Goal: Task Accomplishment & Management: Manage account settings

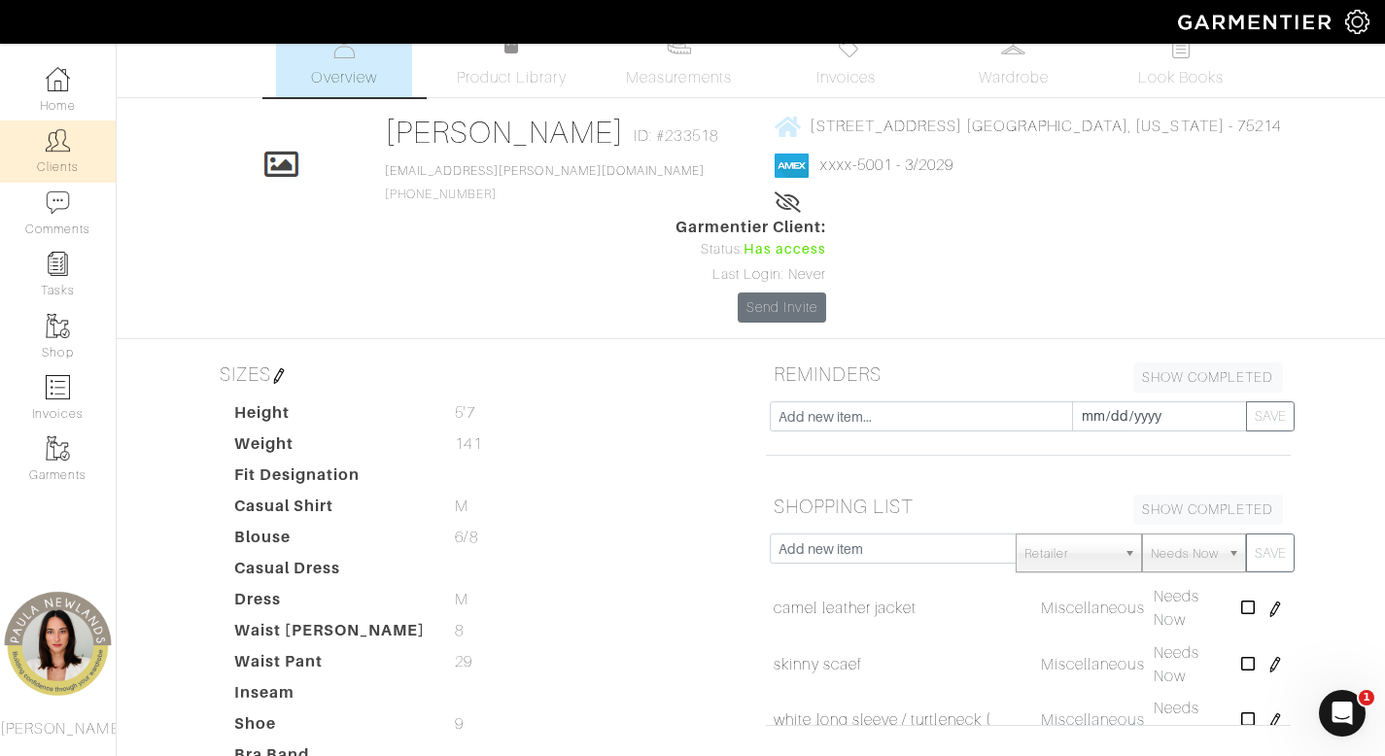
click at [68, 154] on link "Clients" at bounding box center [58, 150] width 116 height 61
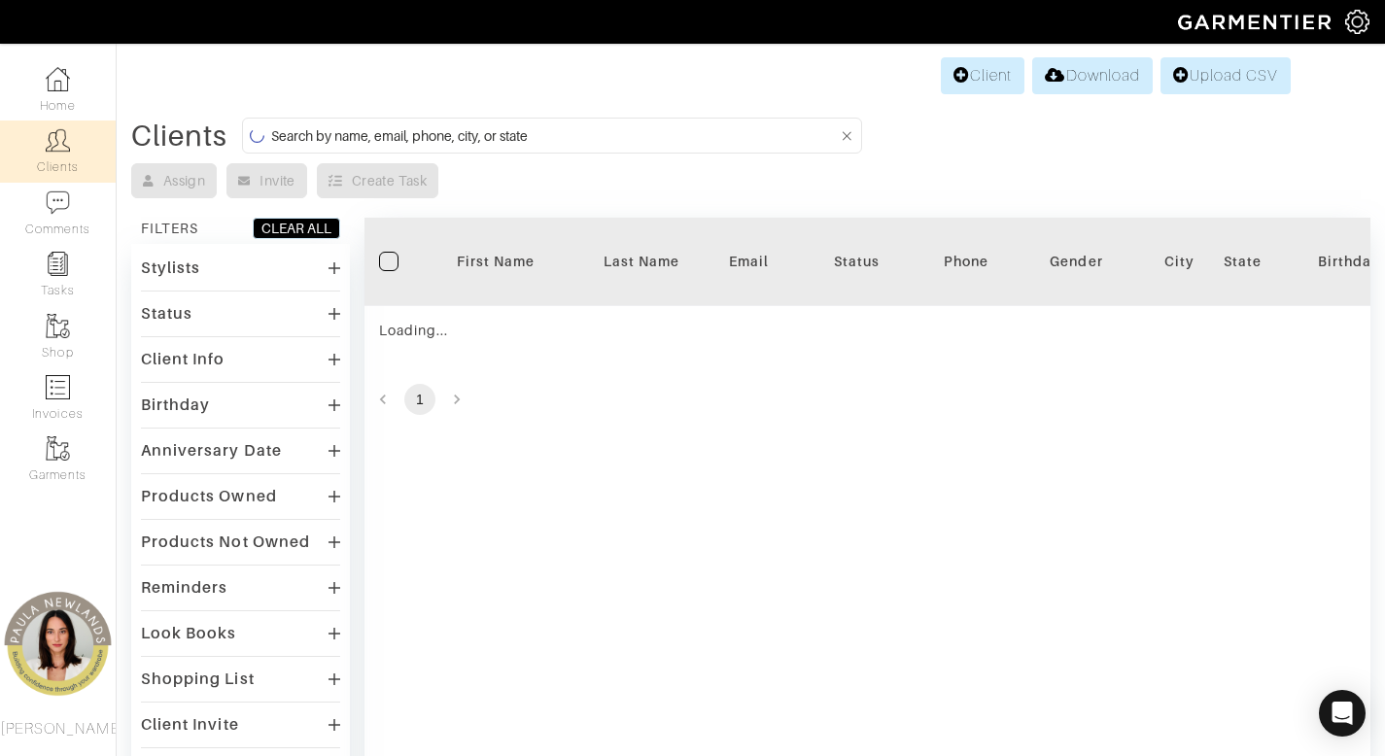
click at [804, 127] on input at bounding box center [554, 135] width 566 height 24
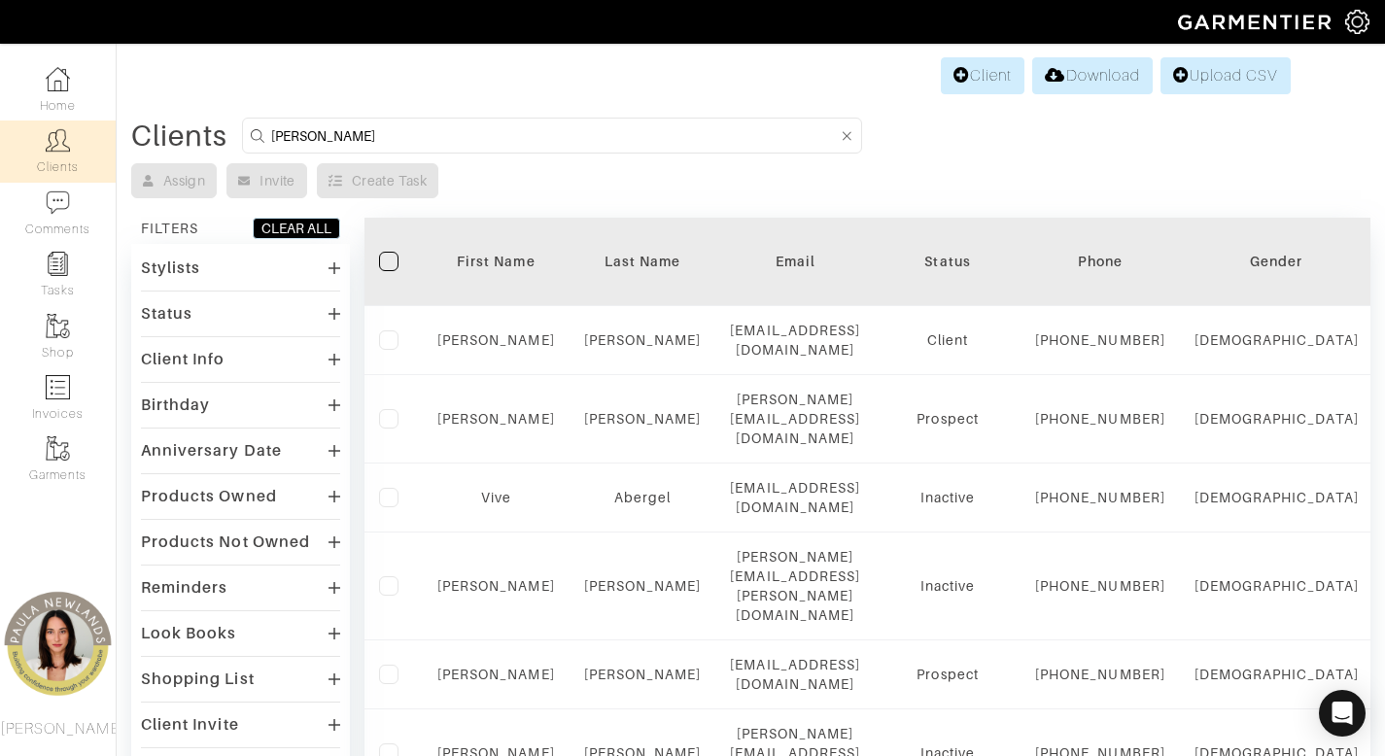
type input "aimee"
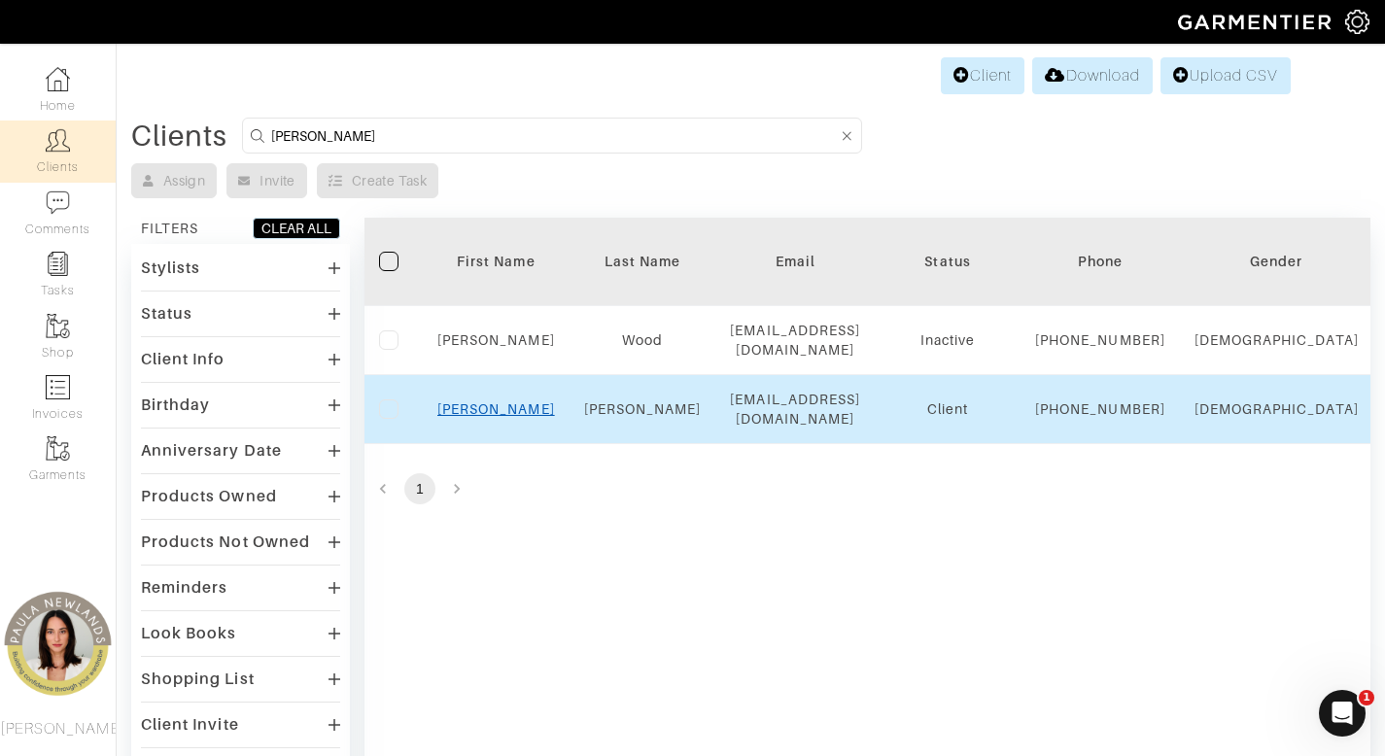
click at [511, 417] on link "Aimee" at bounding box center [496, 409] width 118 height 16
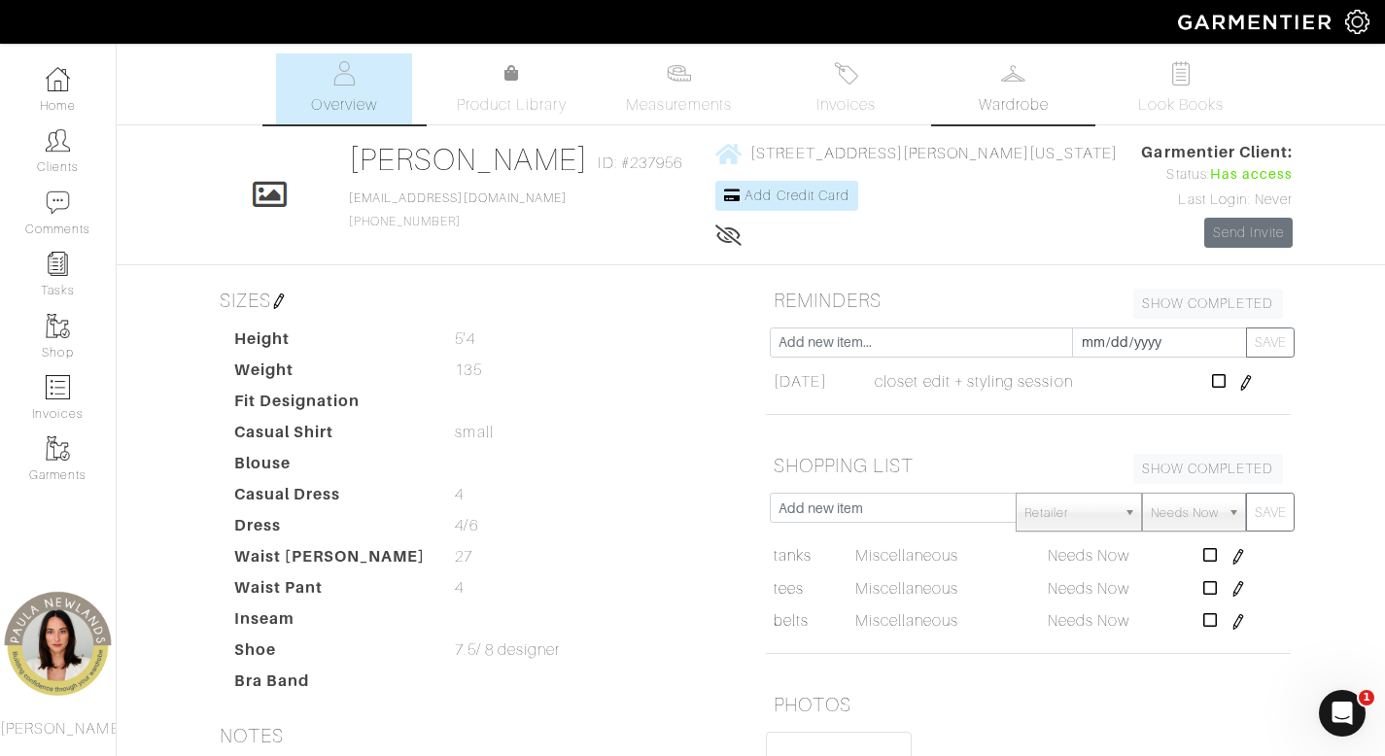
click at [1007, 90] on link "Wardrobe" at bounding box center [1013, 88] width 136 height 71
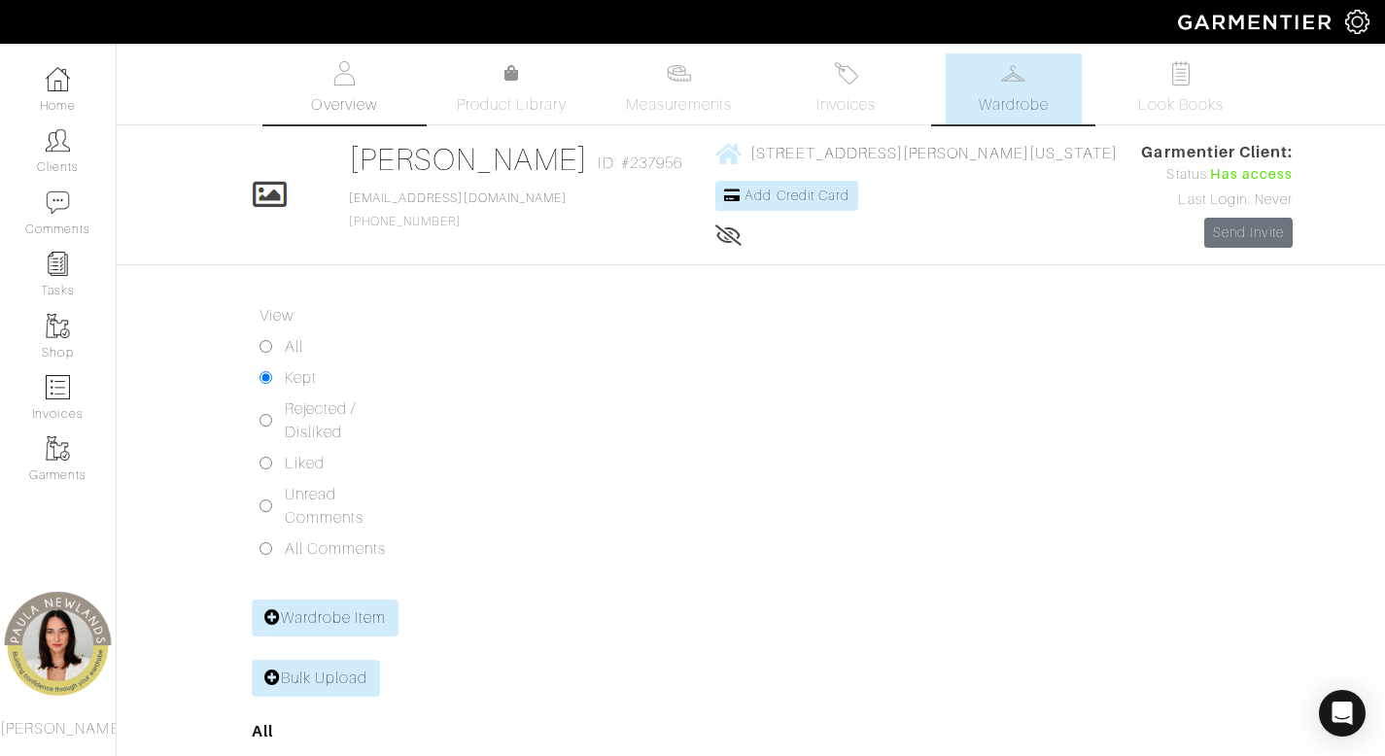
click at [353, 71] on img at bounding box center [344, 73] width 24 height 24
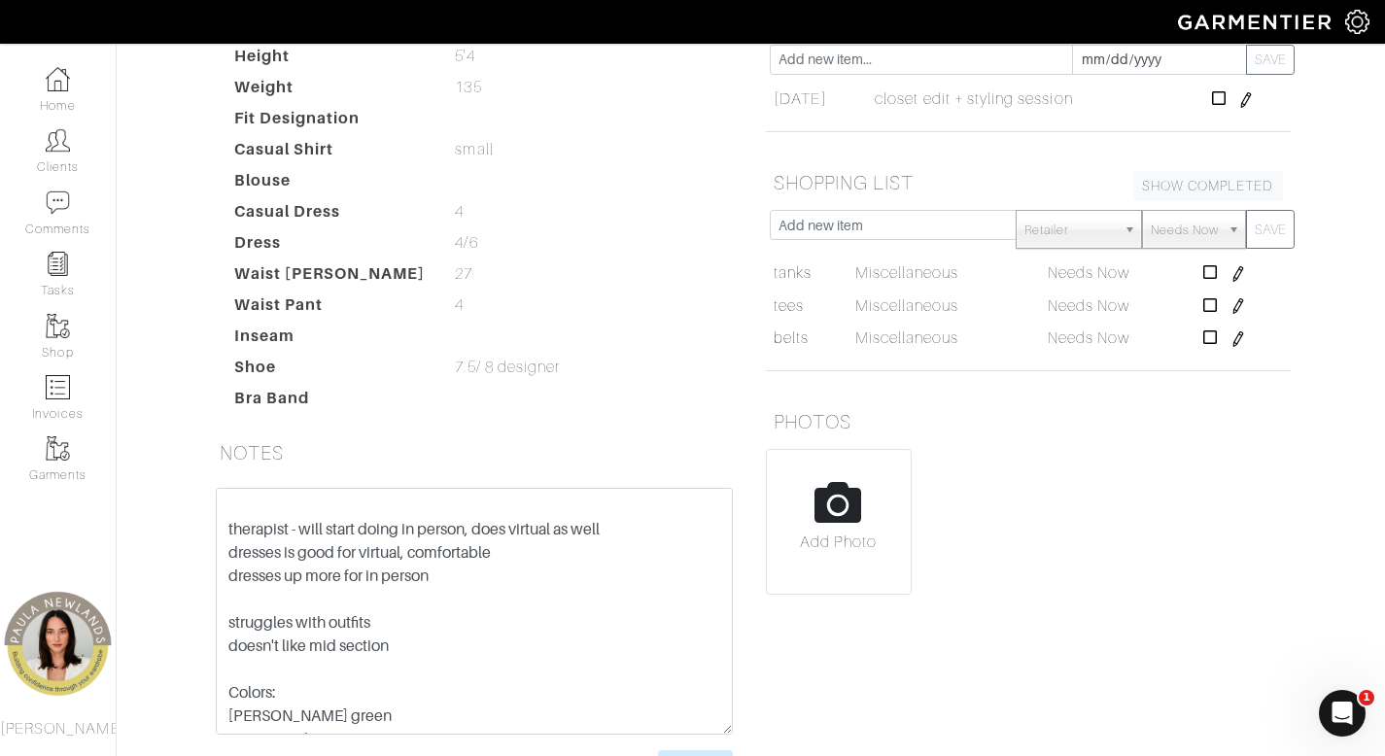
scroll to position [239, 0]
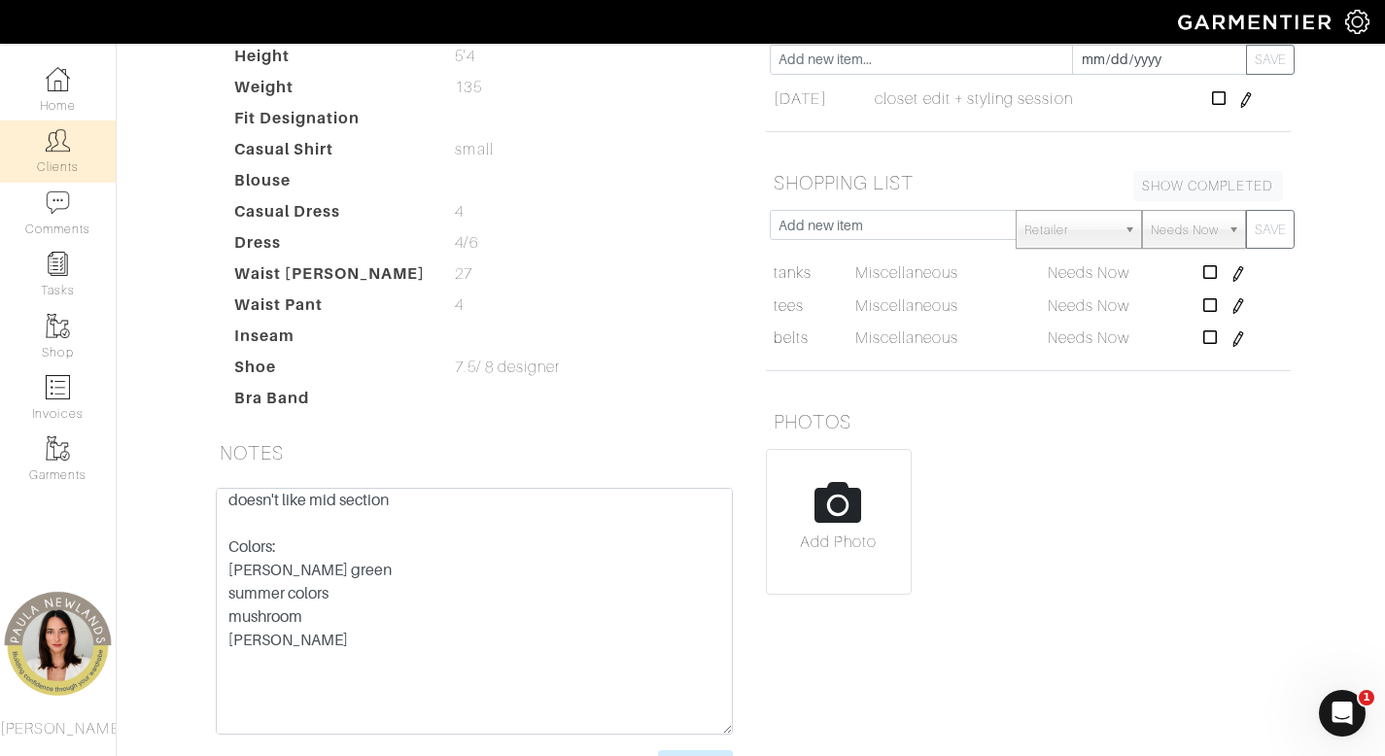
click at [75, 166] on link "Clients" at bounding box center [58, 150] width 116 height 61
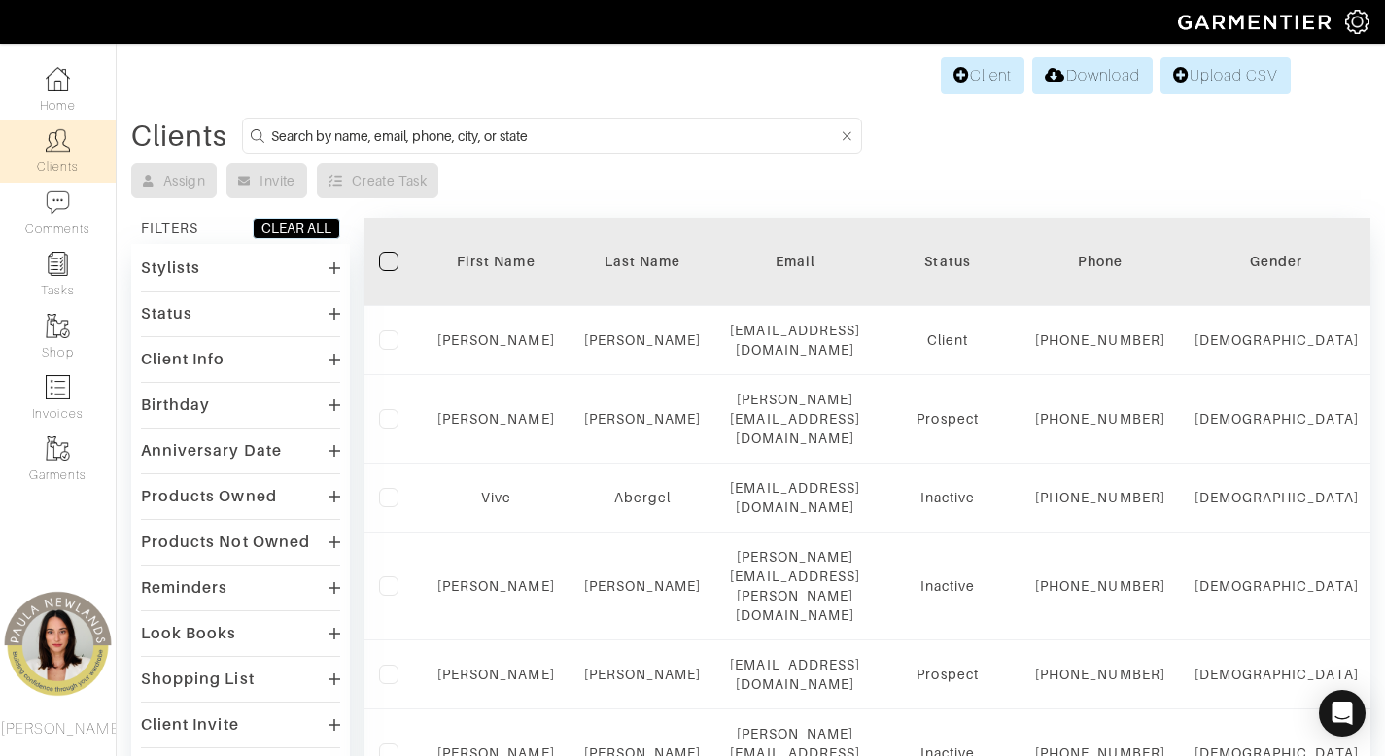
click at [726, 143] on input at bounding box center [554, 135] width 566 height 24
type input "stephen"
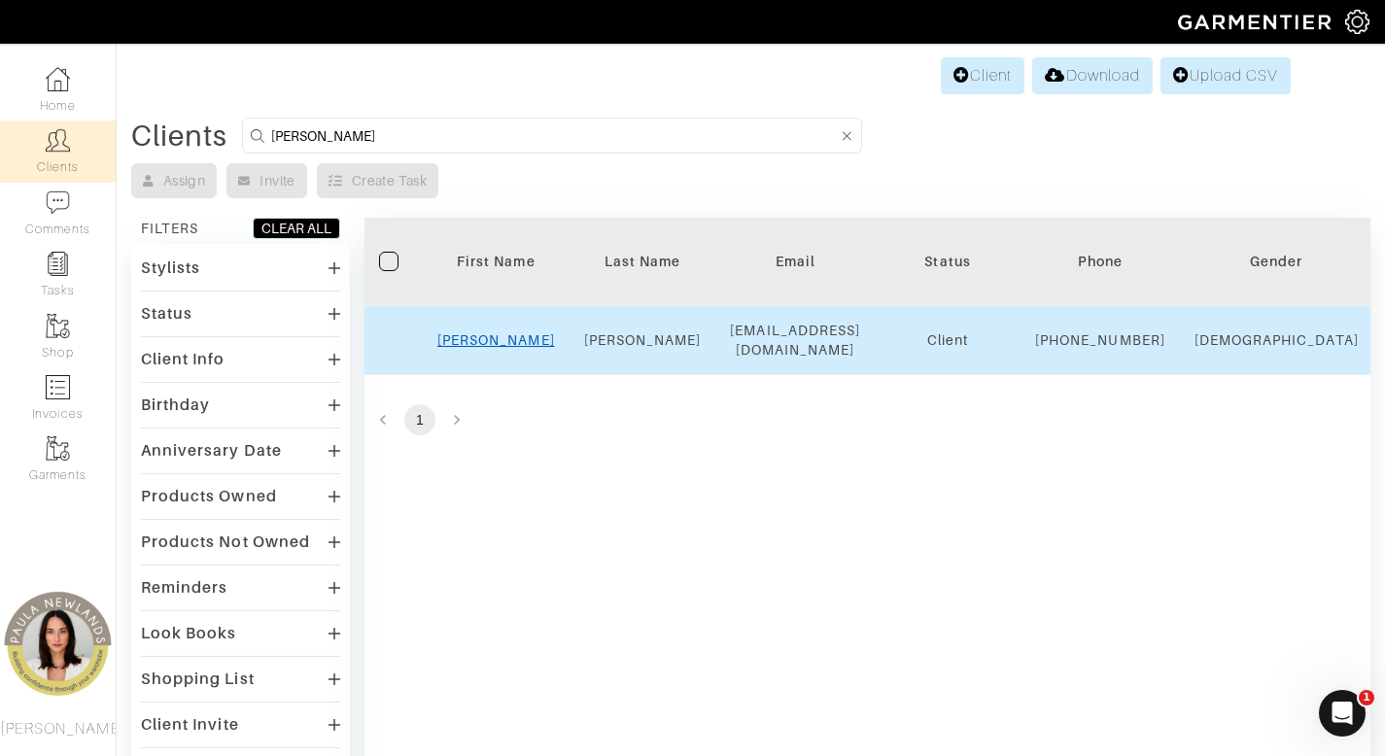
click at [508, 348] on link "Stephen" at bounding box center [496, 340] width 118 height 16
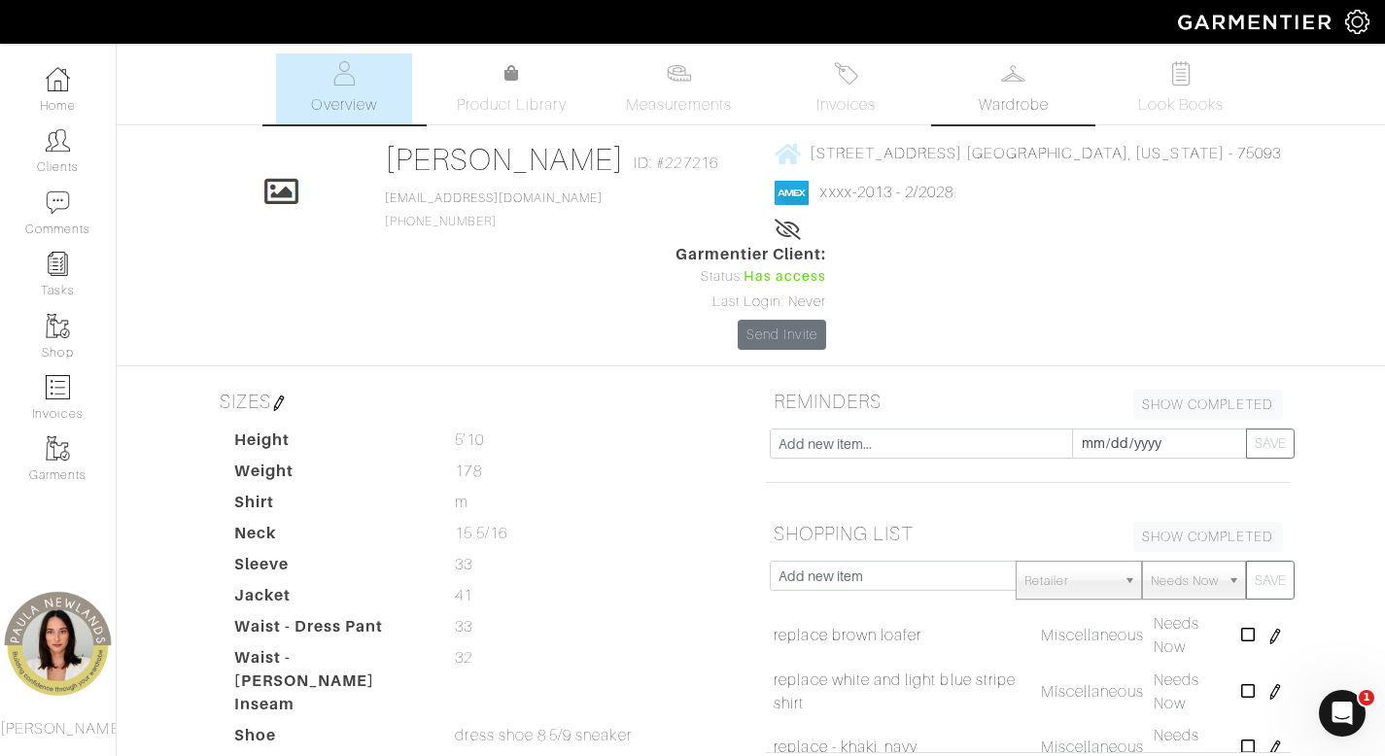
click at [1023, 103] on span "Wardrobe" at bounding box center [1013, 104] width 70 height 23
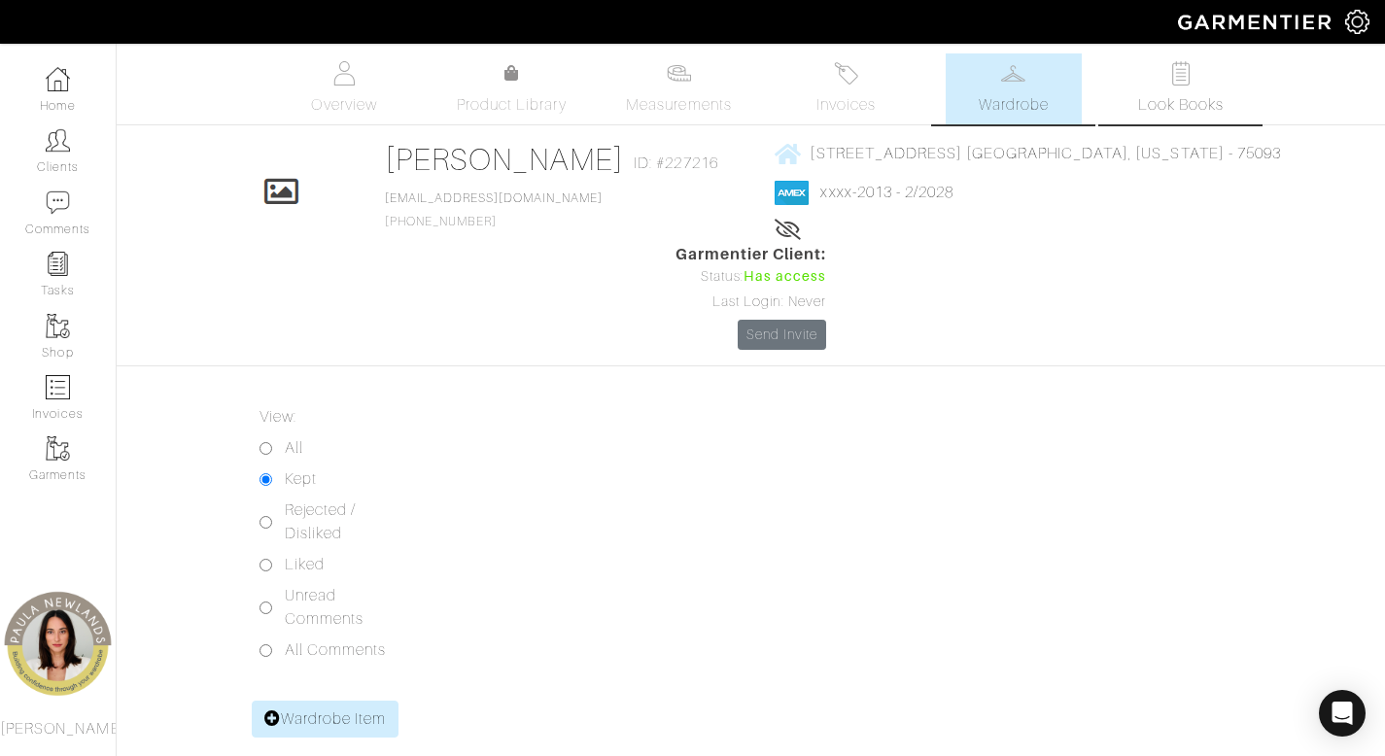
click at [1177, 102] on span "Look Books" at bounding box center [1181, 104] width 86 height 23
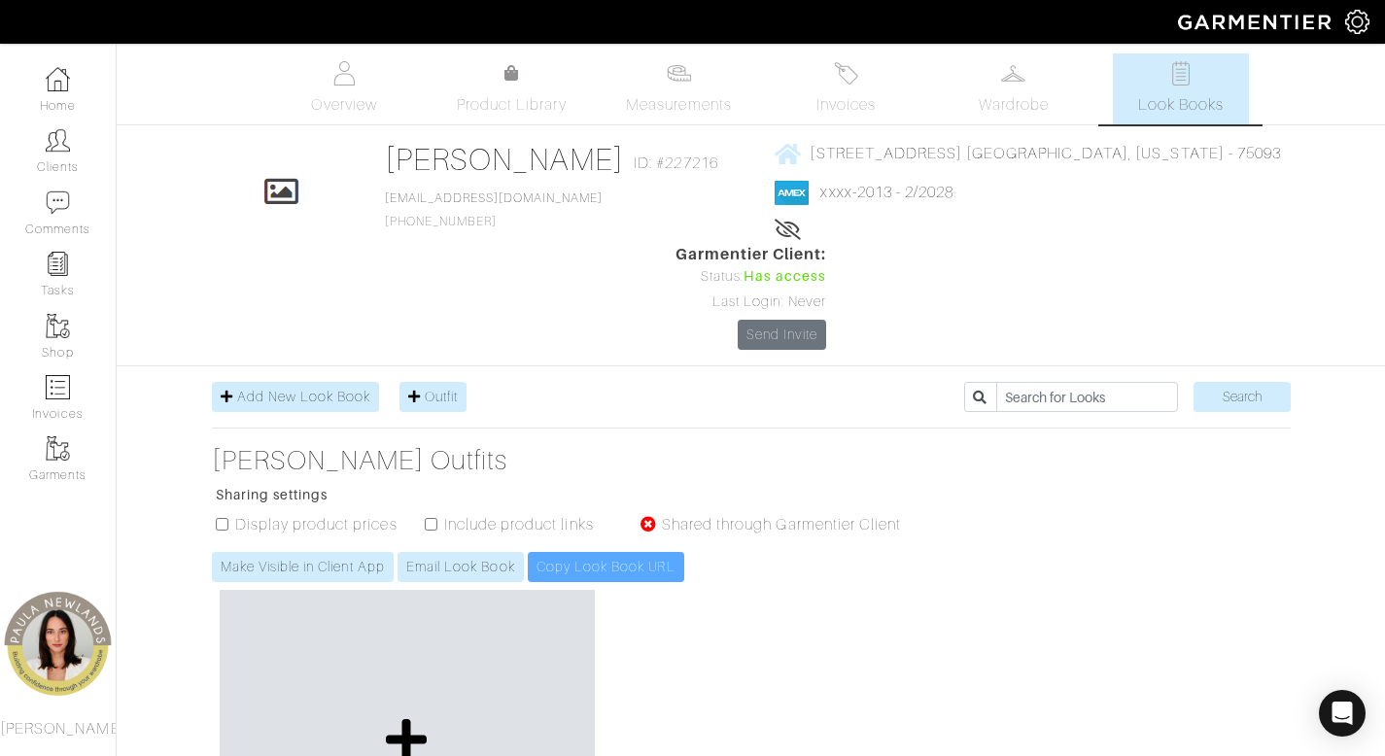
click at [400, 716] on icon at bounding box center [407, 739] width 42 height 47
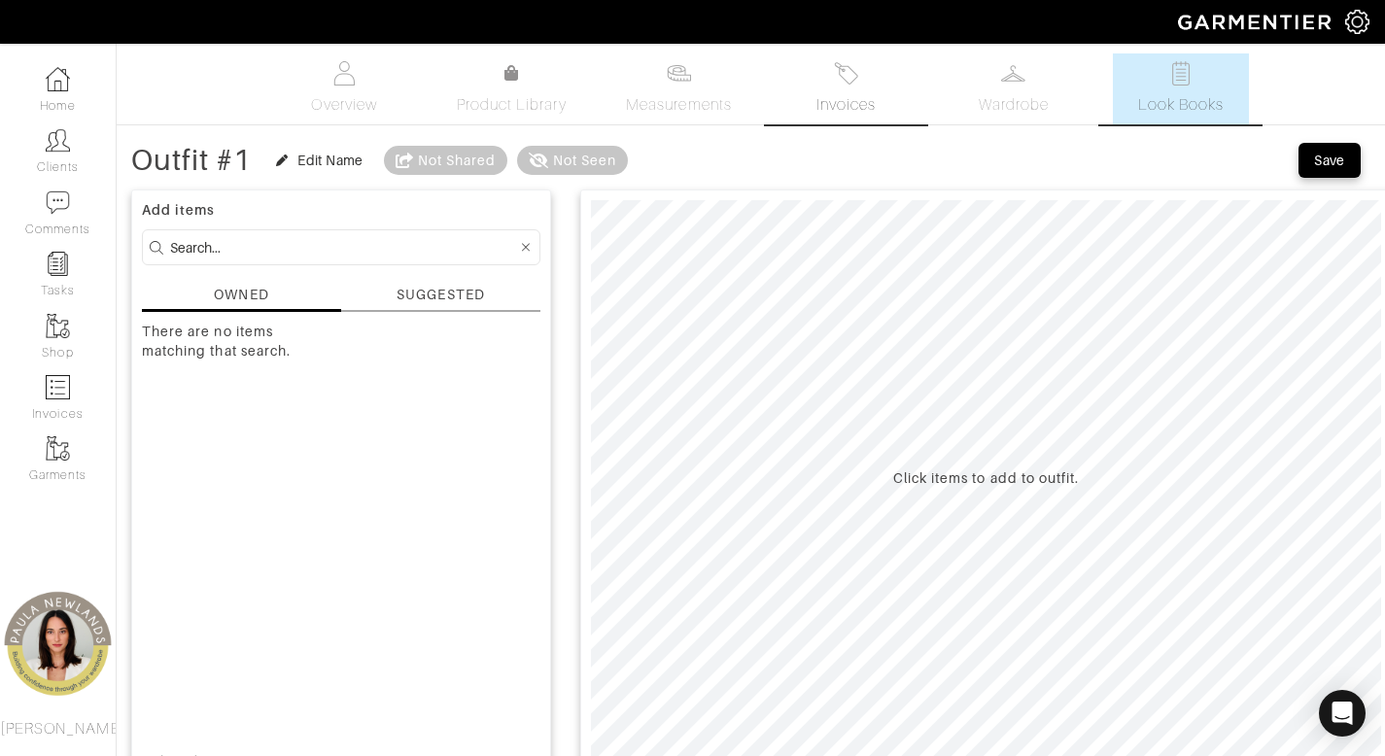
click at [851, 99] on span "Invoices" at bounding box center [845, 104] width 59 height 23
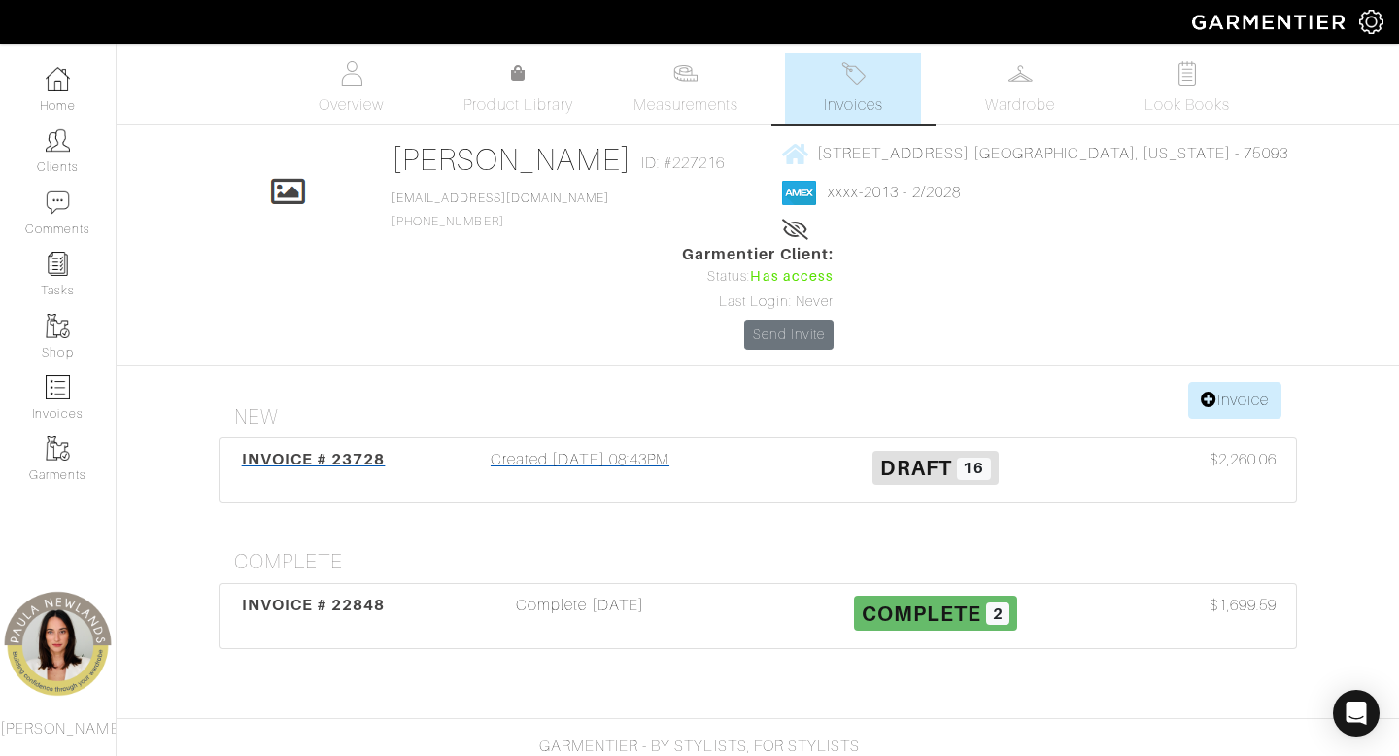
click at [585, 448] on div "Created 05/23/25 08:43PM" at bounding box center [580, 470] width 356 height 45
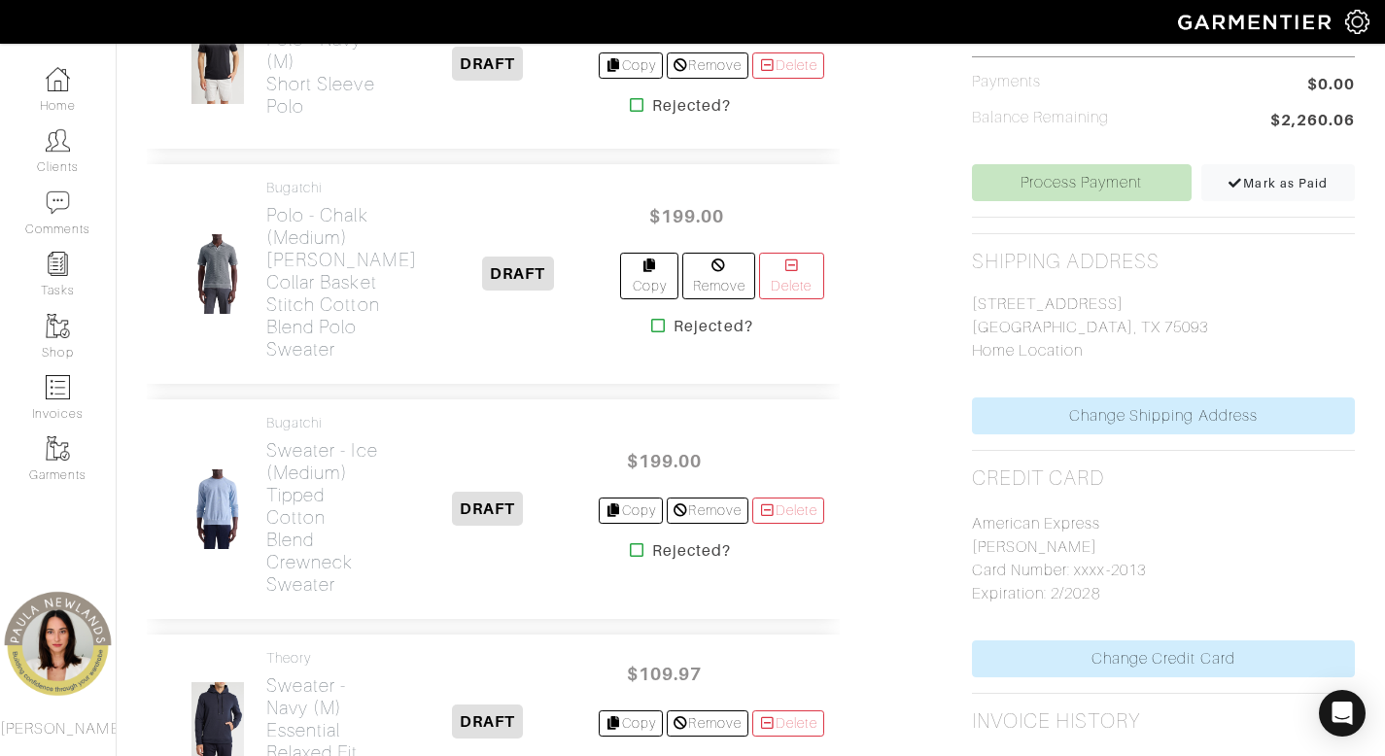
scroll to position [78, 0]
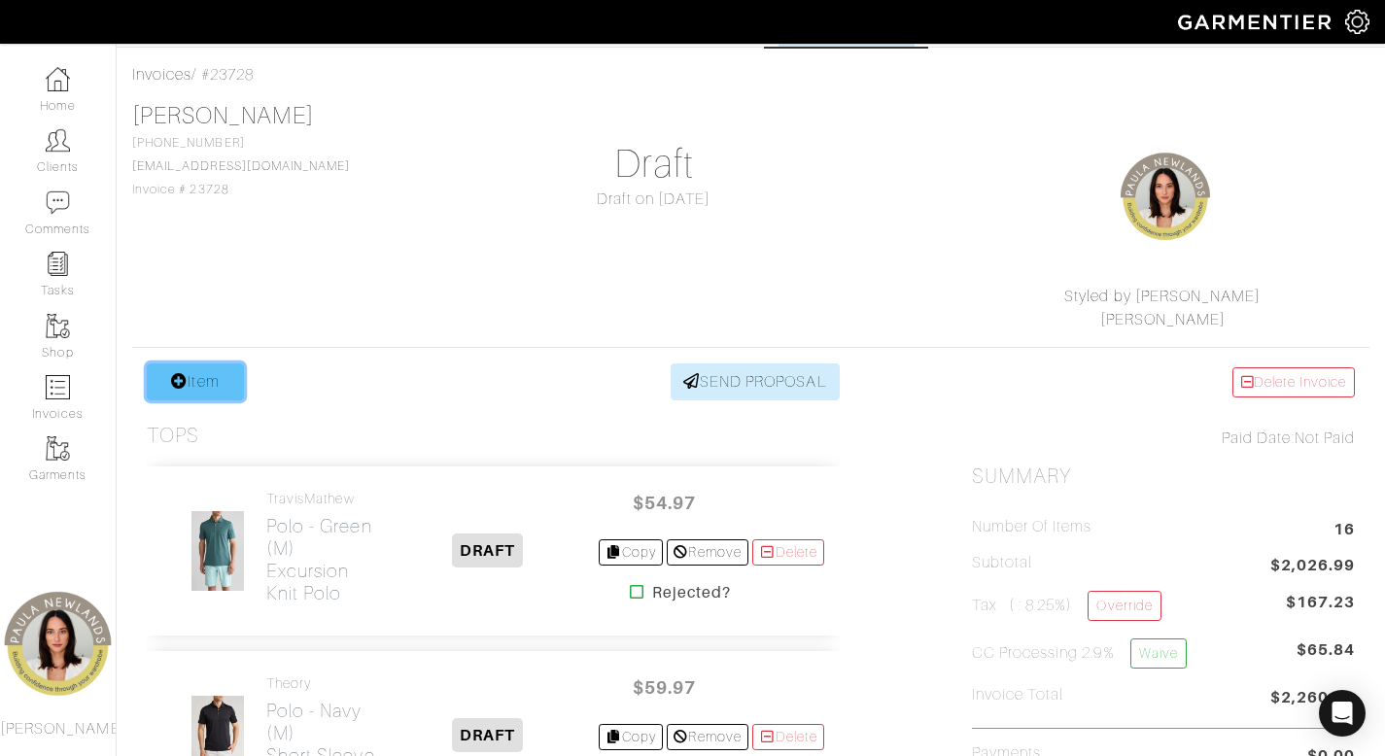
click at [189, 392] on link "Item" at bounding box center [195, 381] width 97 height 37
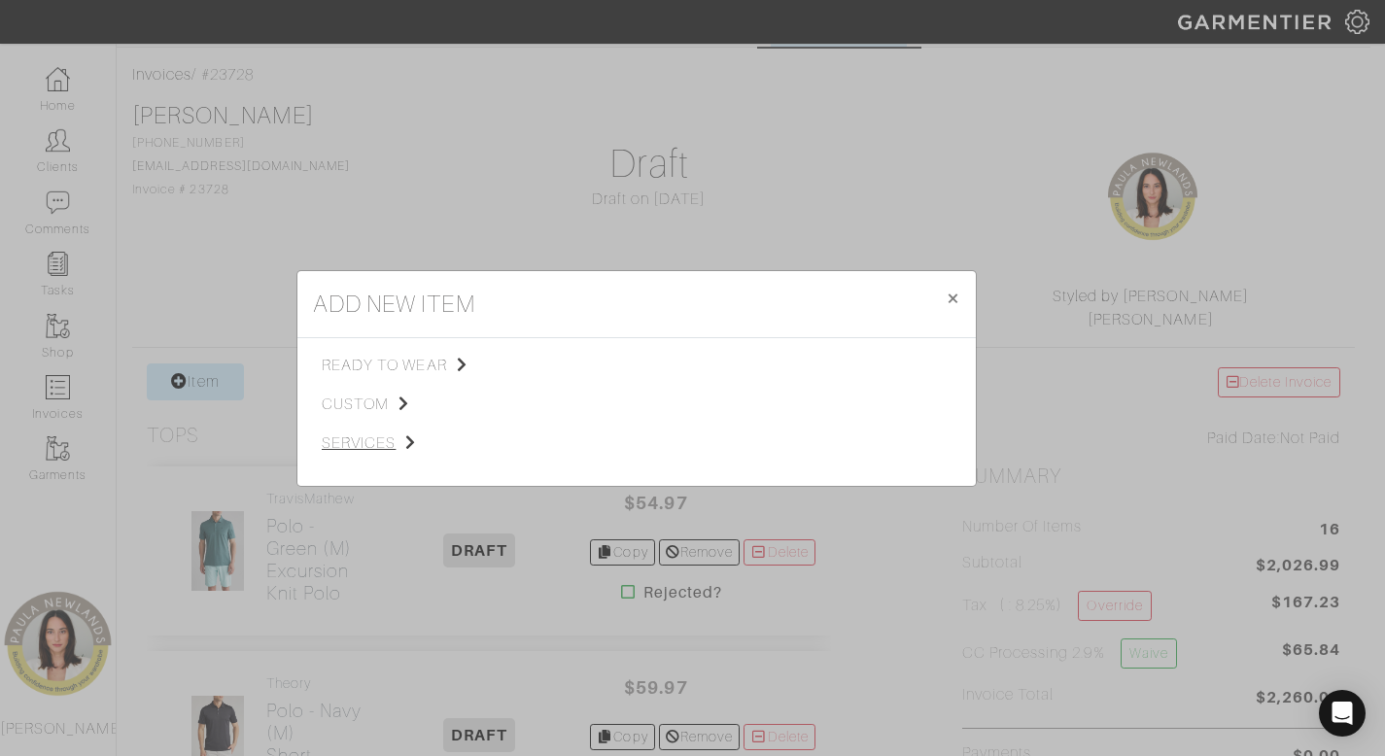
click at [373, 432] on span "services" at bounding box center [419, 442] width 195 height 23
click at [598, 393] on link "Tailoring" at bounding box center [573, 389] width 55 height 16
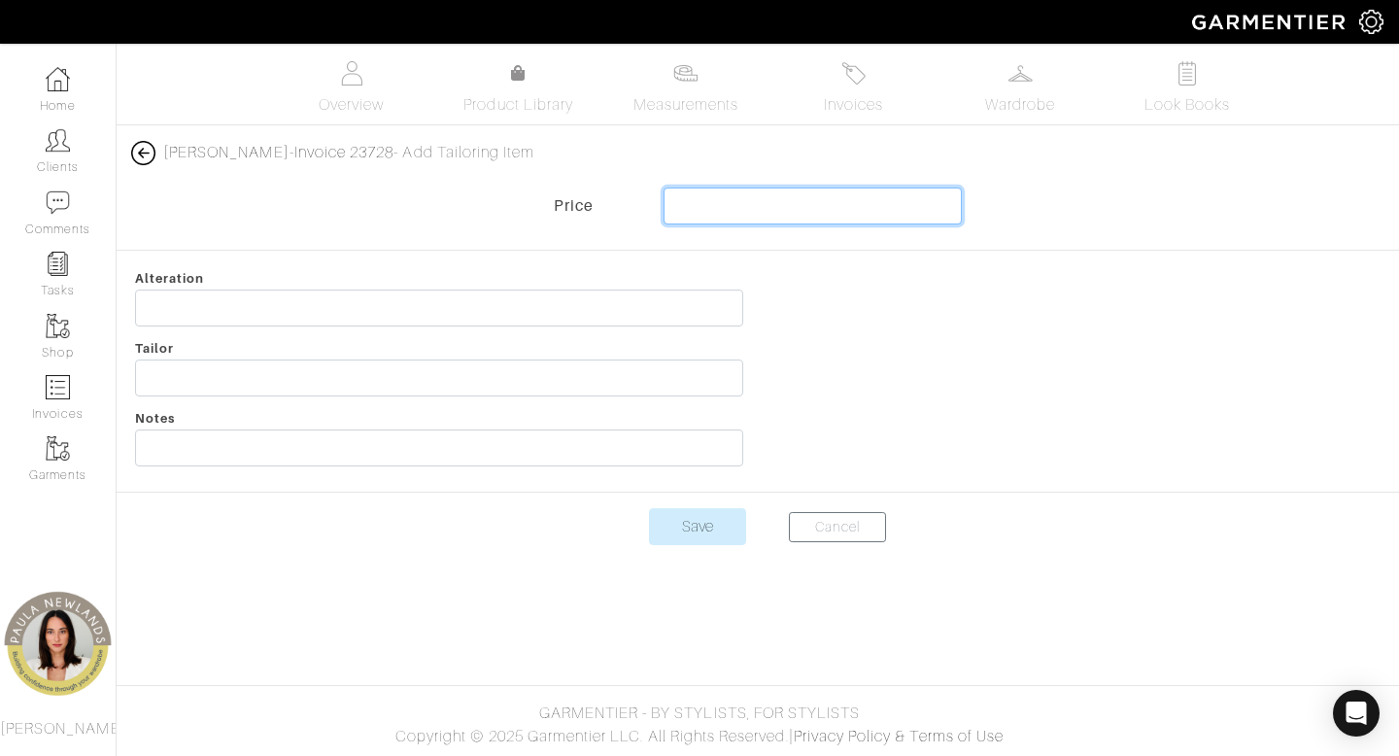
click at [873, 206] on input "text" at bounding box center [813, 206] width 299 height 37
type input "24.00"
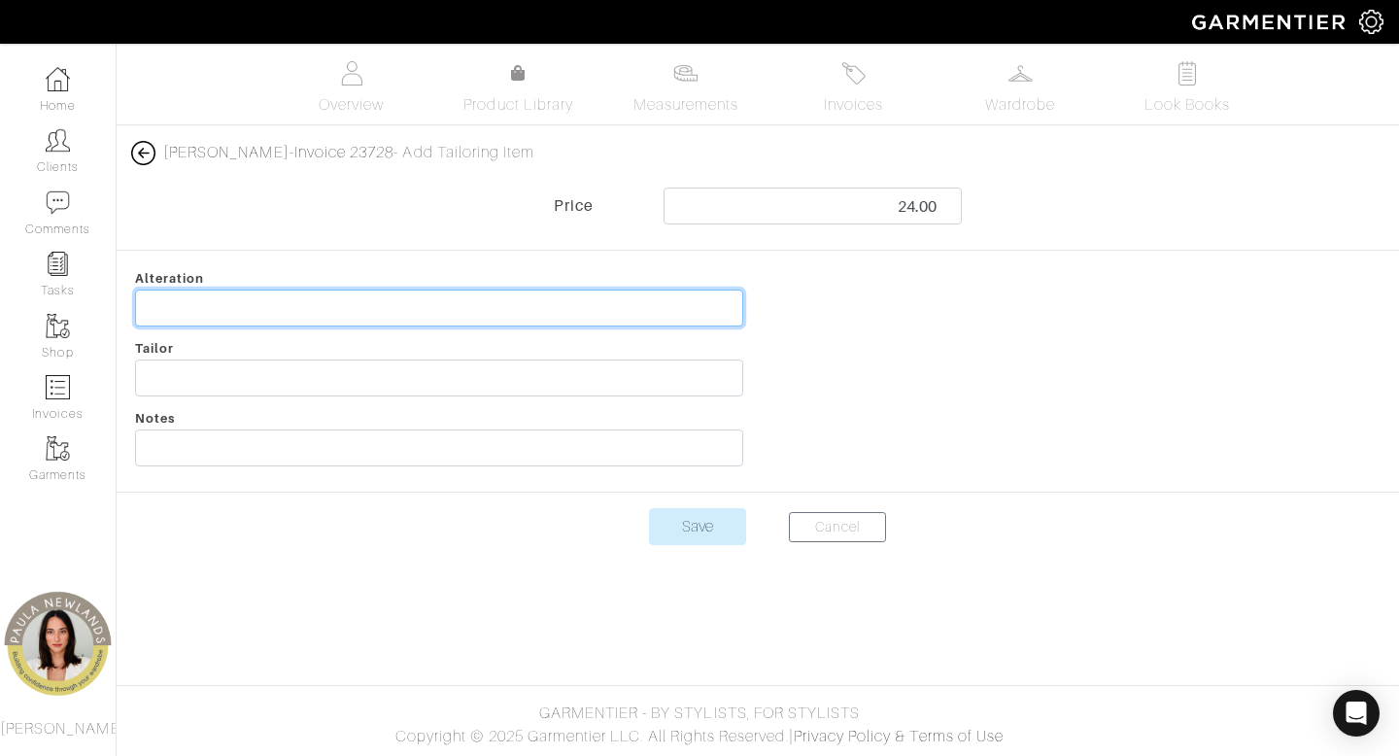
click at [599, 309] on input "text" at bounding box center [439, 308] width 608 height 37
type input "shorten suede pants"
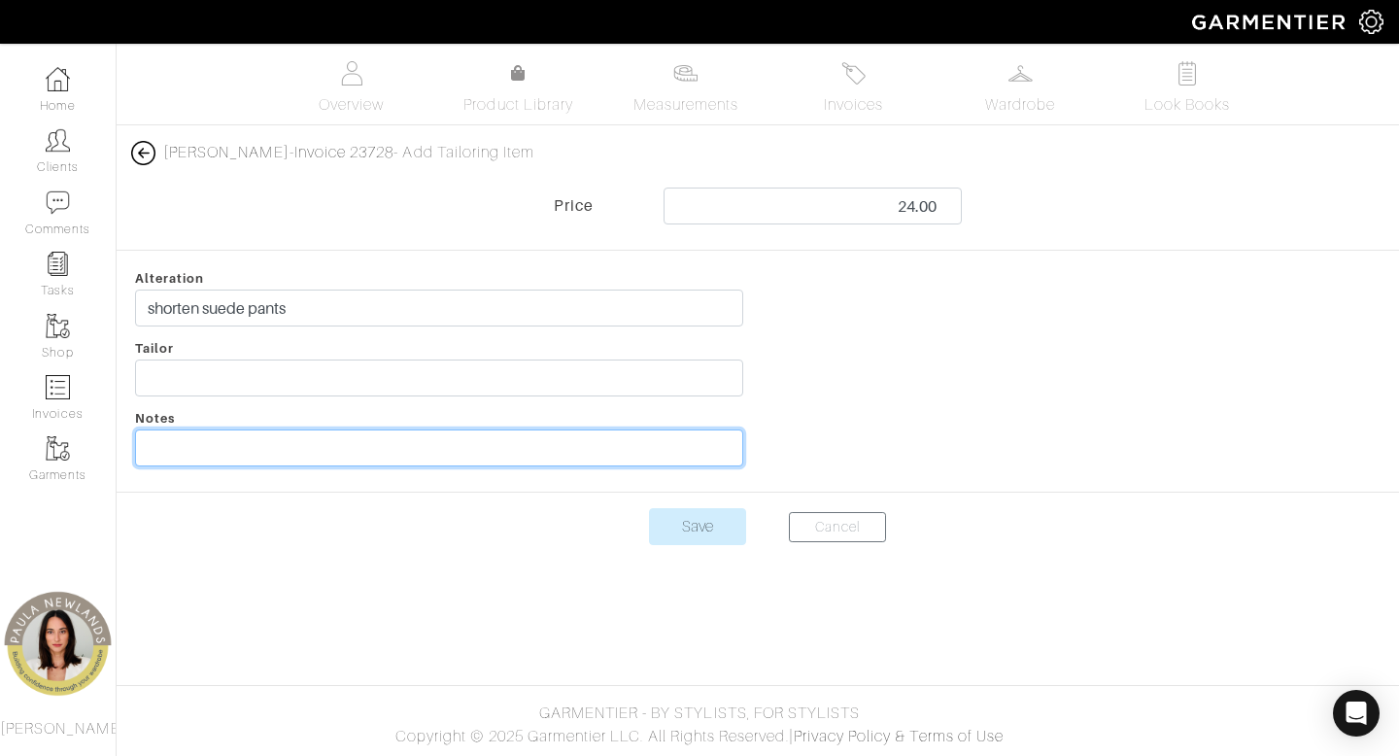
click at [531, 452] on input "text" at bounding box center [439, 447] width 608 height 37
type input "ship to client"
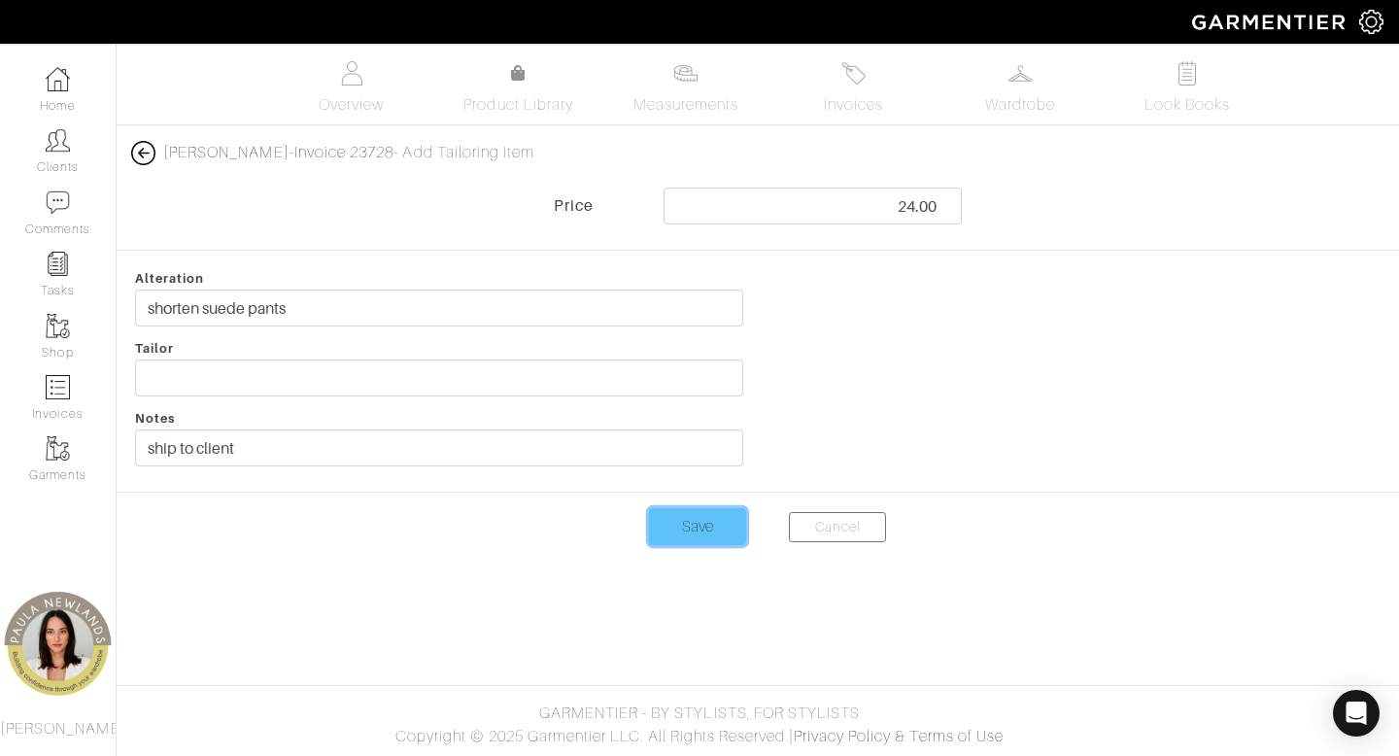
click at [691, 538] on input "Save" at bounding box center [697, 526] width 97 height 37
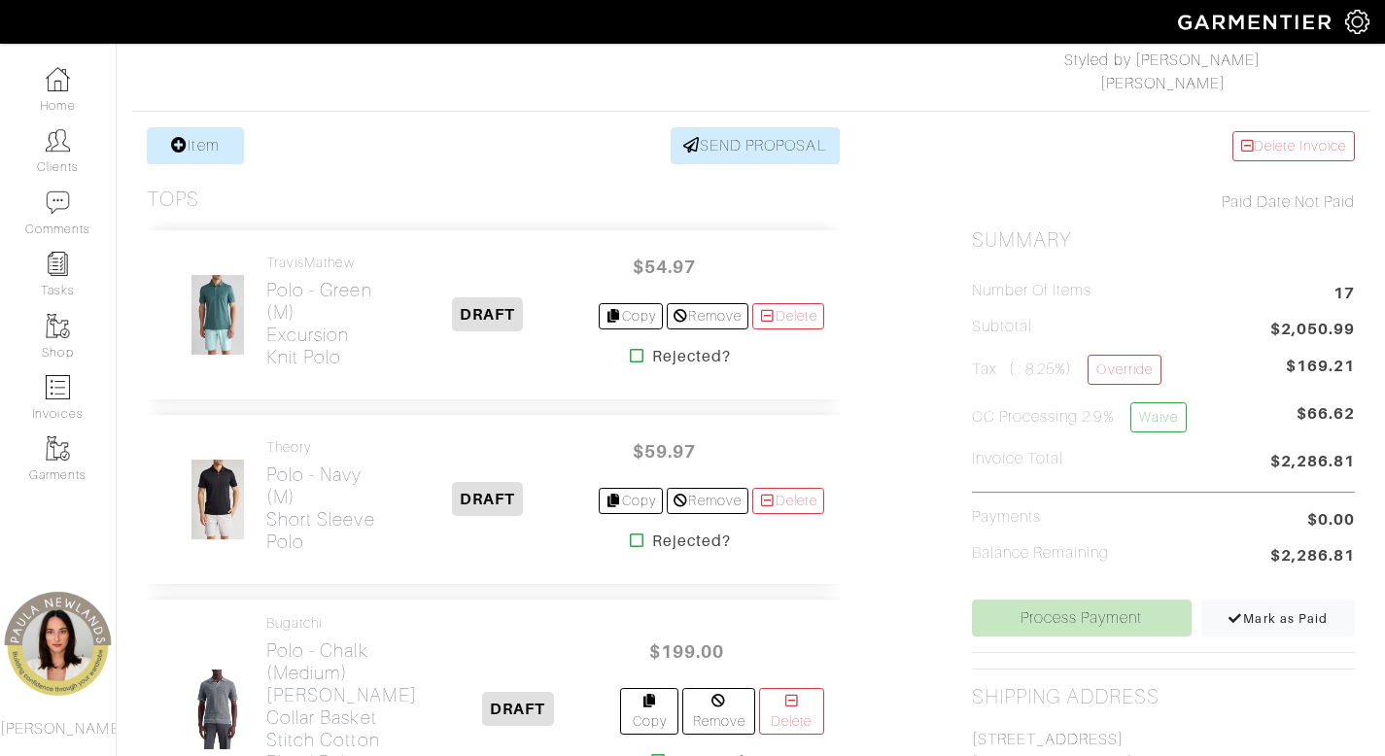
scroll to position [315, 0]
click at [1023, 613] on link "Process Payment" at bounding box center [1082, 617] width 220 height 37
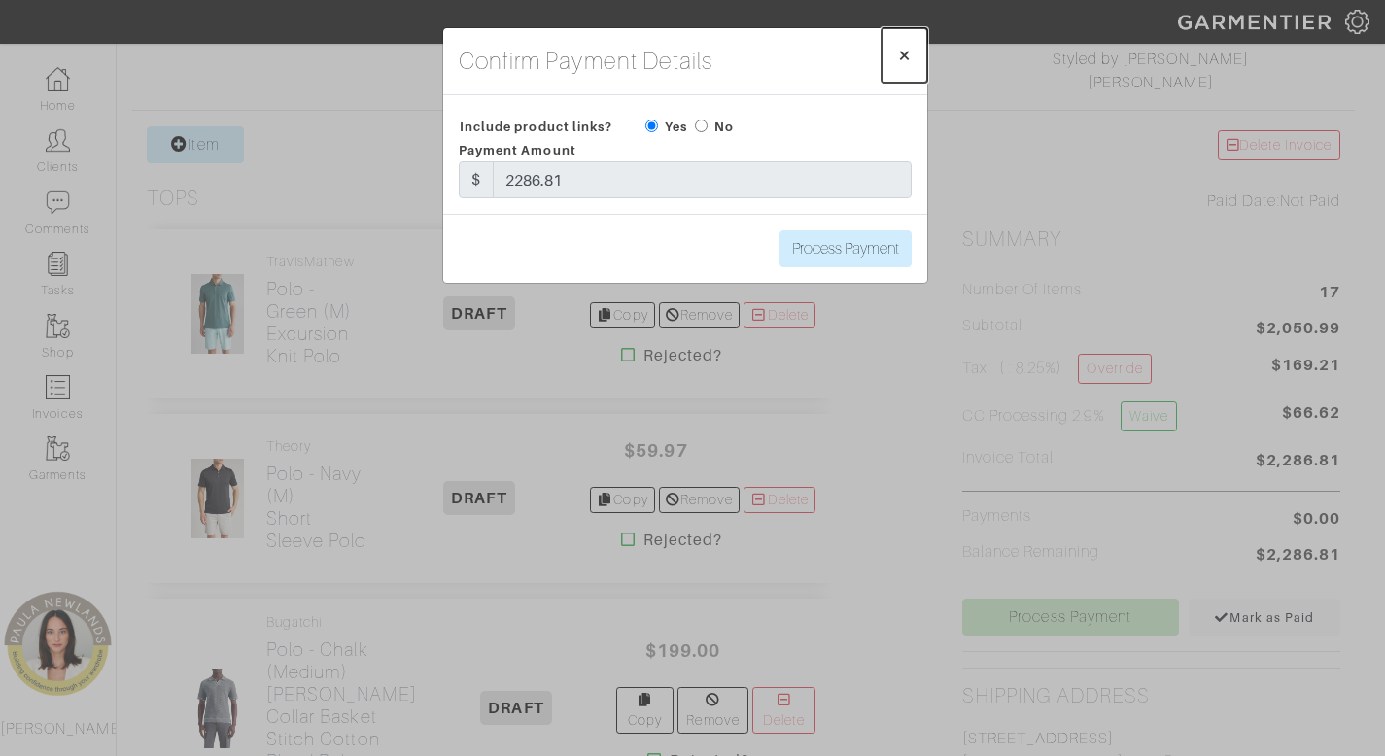
click at [905, 54] on span "×" at bounding box center [904, 55] width 15 height 26
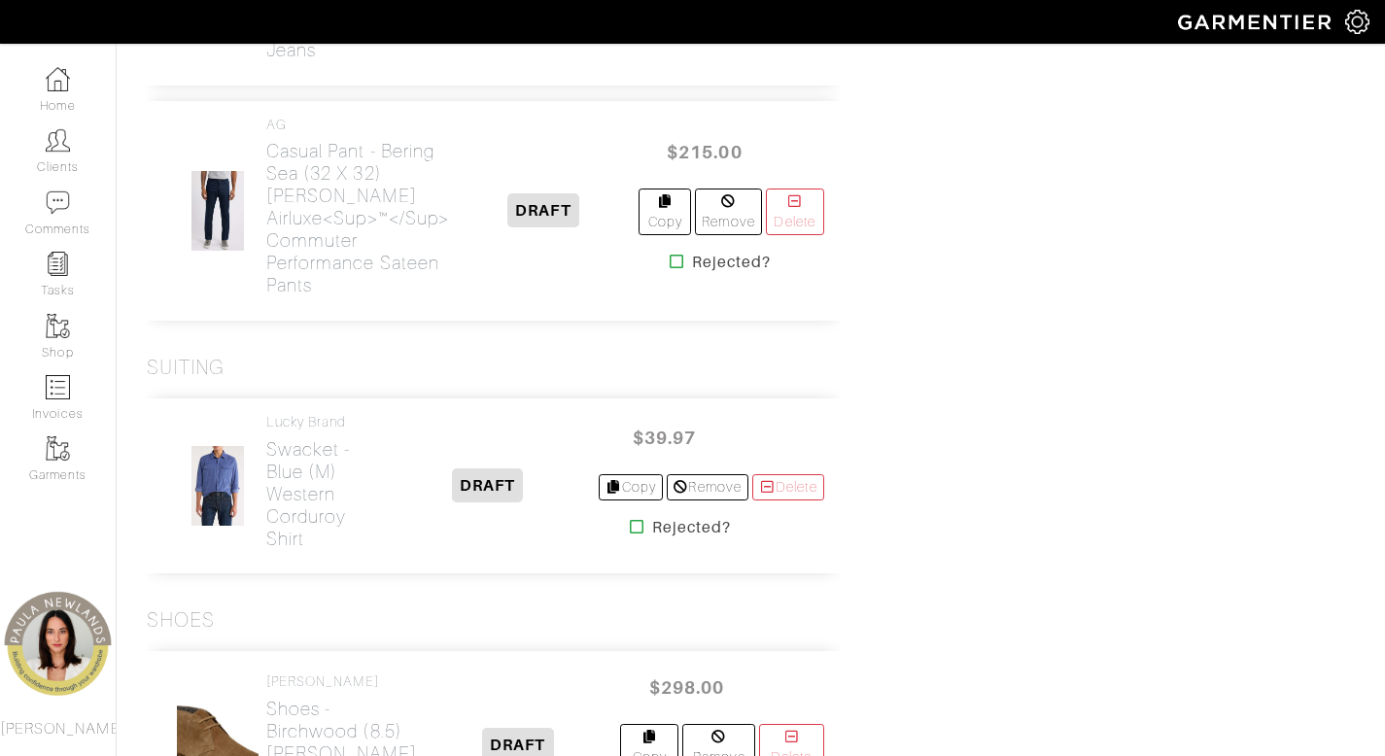
scroll to position [3335, 0]
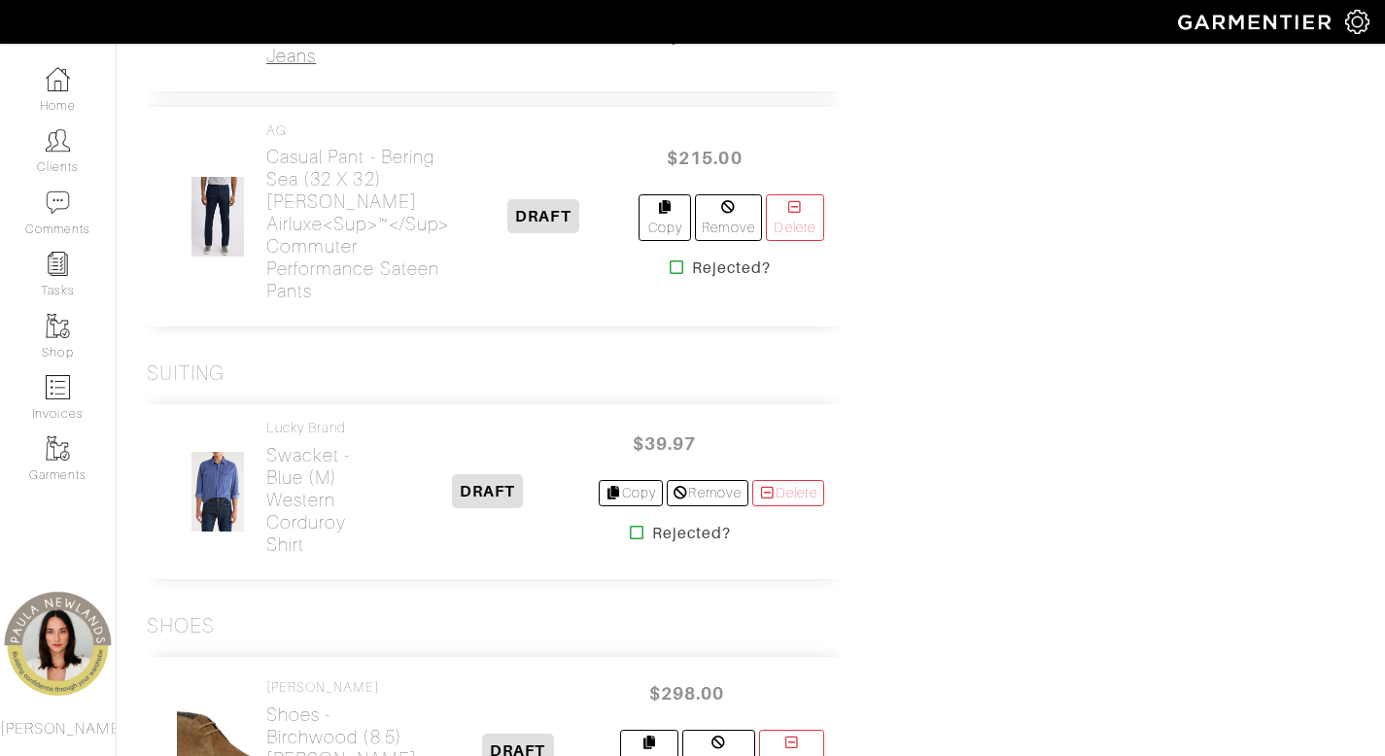
click at [308, 67] on h2 "Casual Pant - khaki (32) The Brixton Corduroy Jeans" at bounding box center [322, 11] width 112 height 112
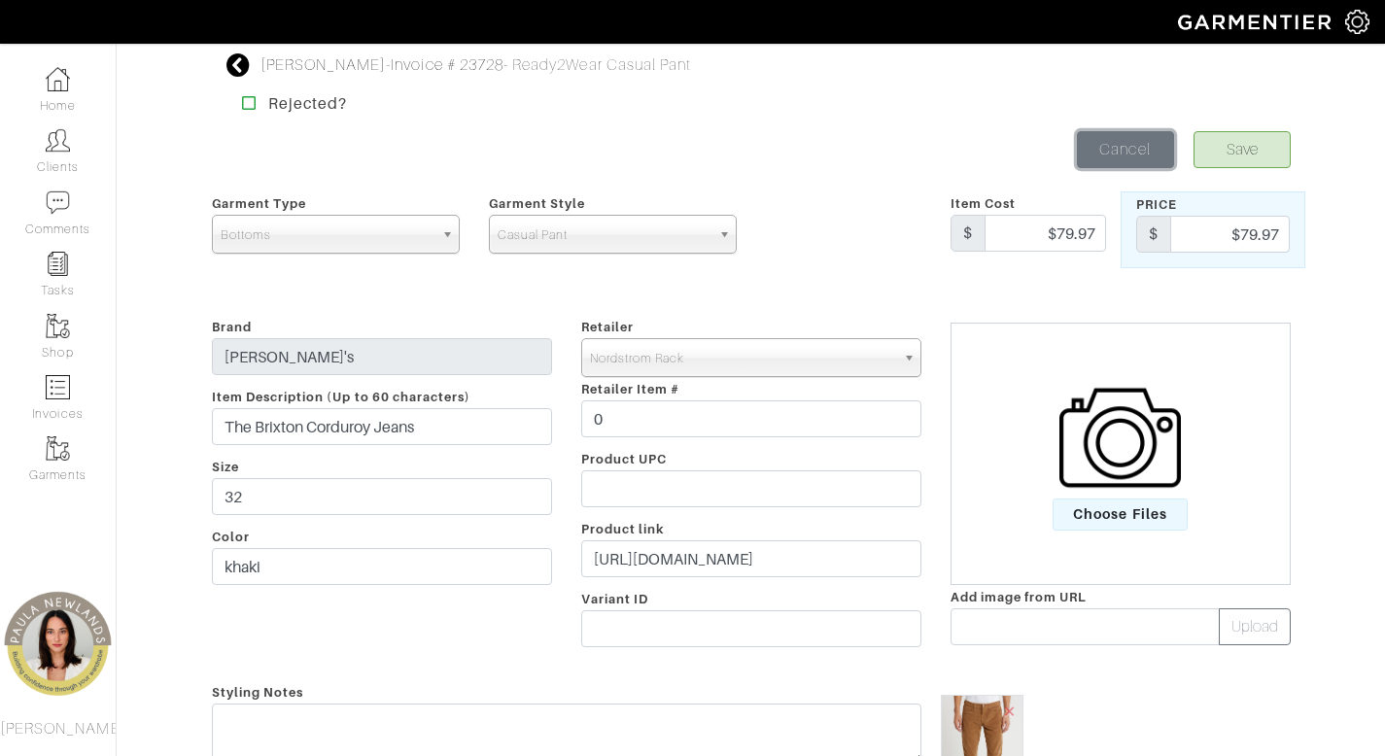
click at [1103, 157] on link "Cancel" at bounding box center [1125, 149] width 97 height 37
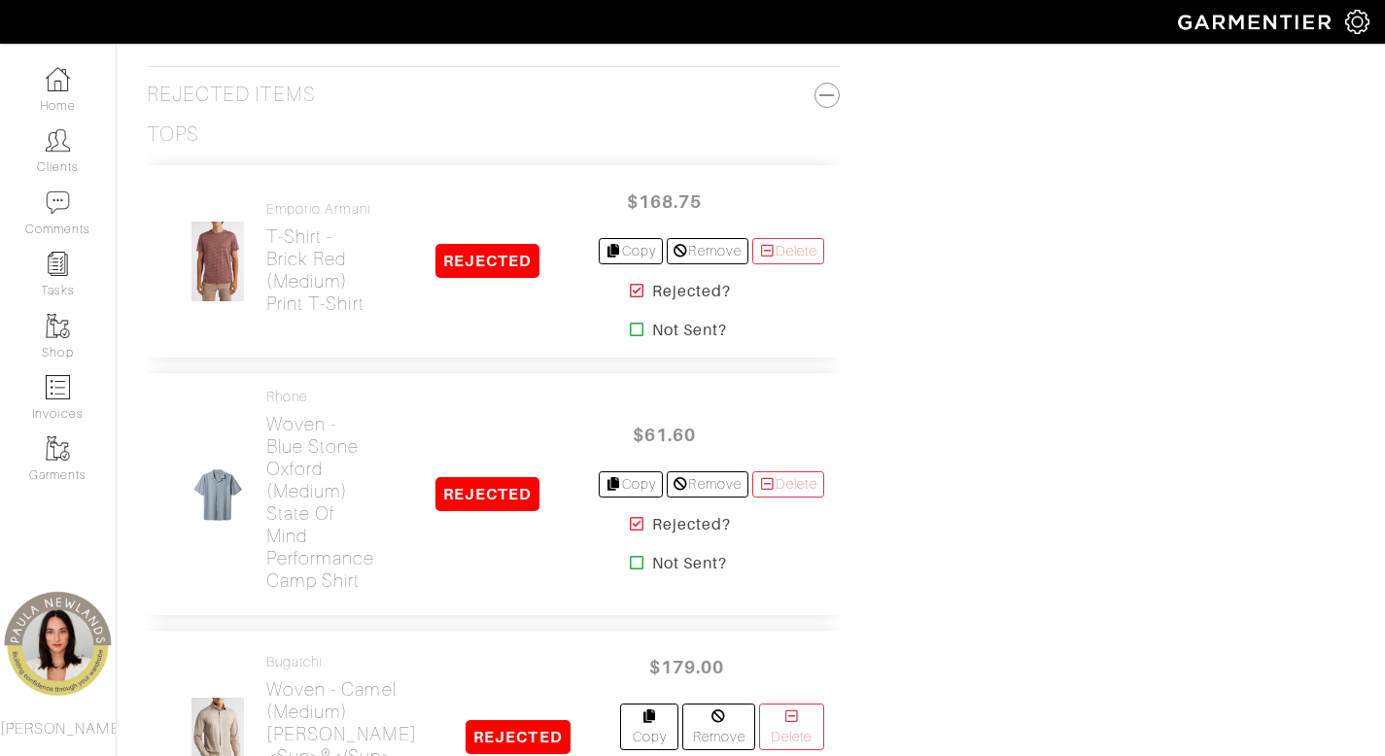
scroll to position [4339, 0]
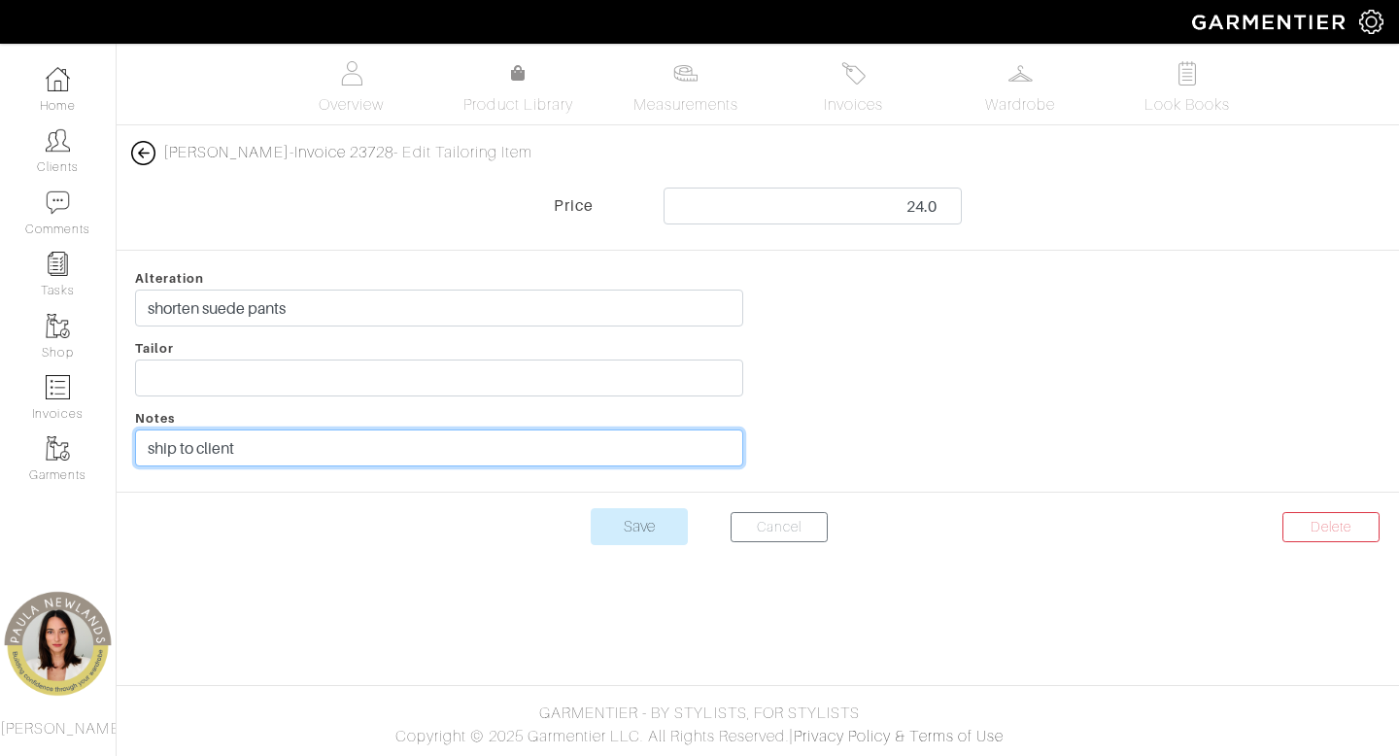
click at [385, 450] on input "ship to client" at bounding box center [439, 447] width 608 height 37
click at [385, 451] on input "ship to client" at bounding box center [439, 447] width 608 height 37
type input "client pick up"
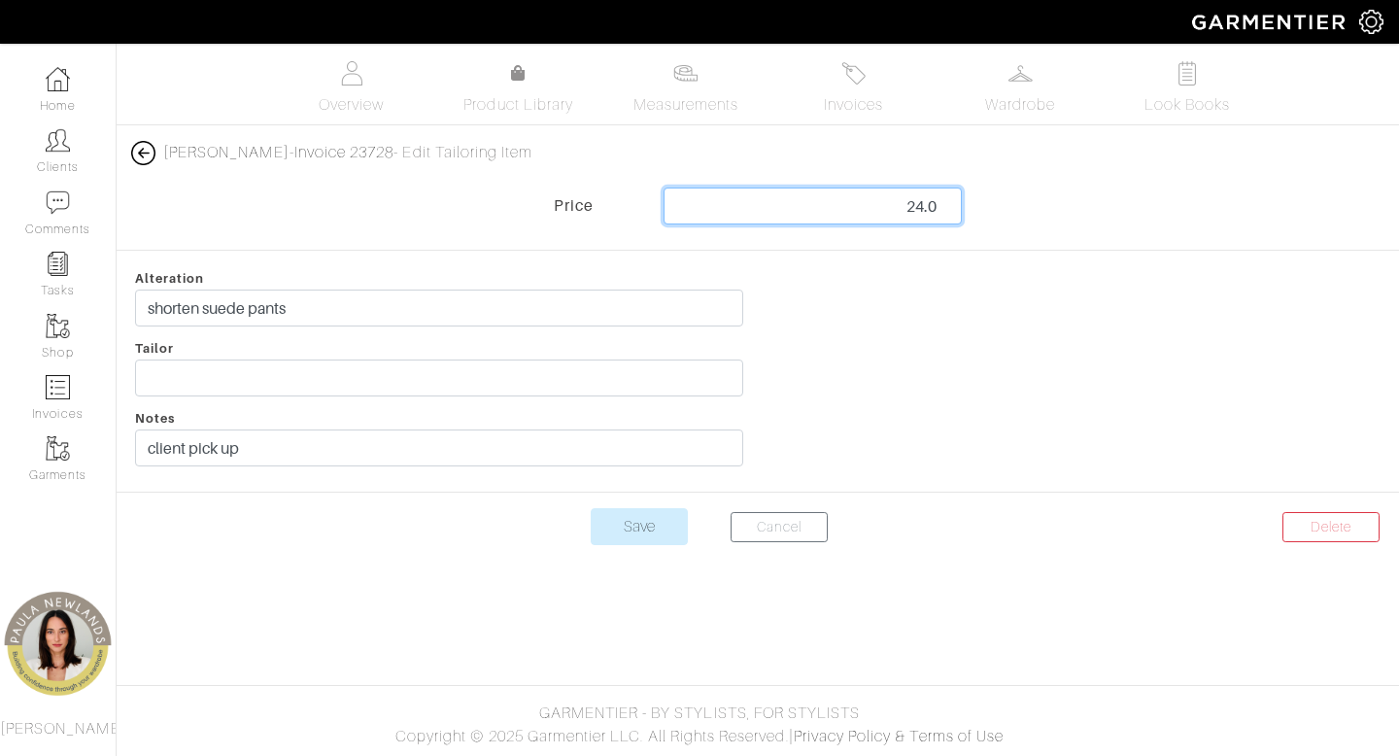
click at [921, 207] on input "24.0" at bounding box center [813, 206] width 299 height 37
click at [921, 208] on input "24.0" at bounding box center [813, 206] width 299 height 37
type input "35.00"
click at [844, 96] on span "Invoices" at bounding box center [853, 104] width 59 height 23
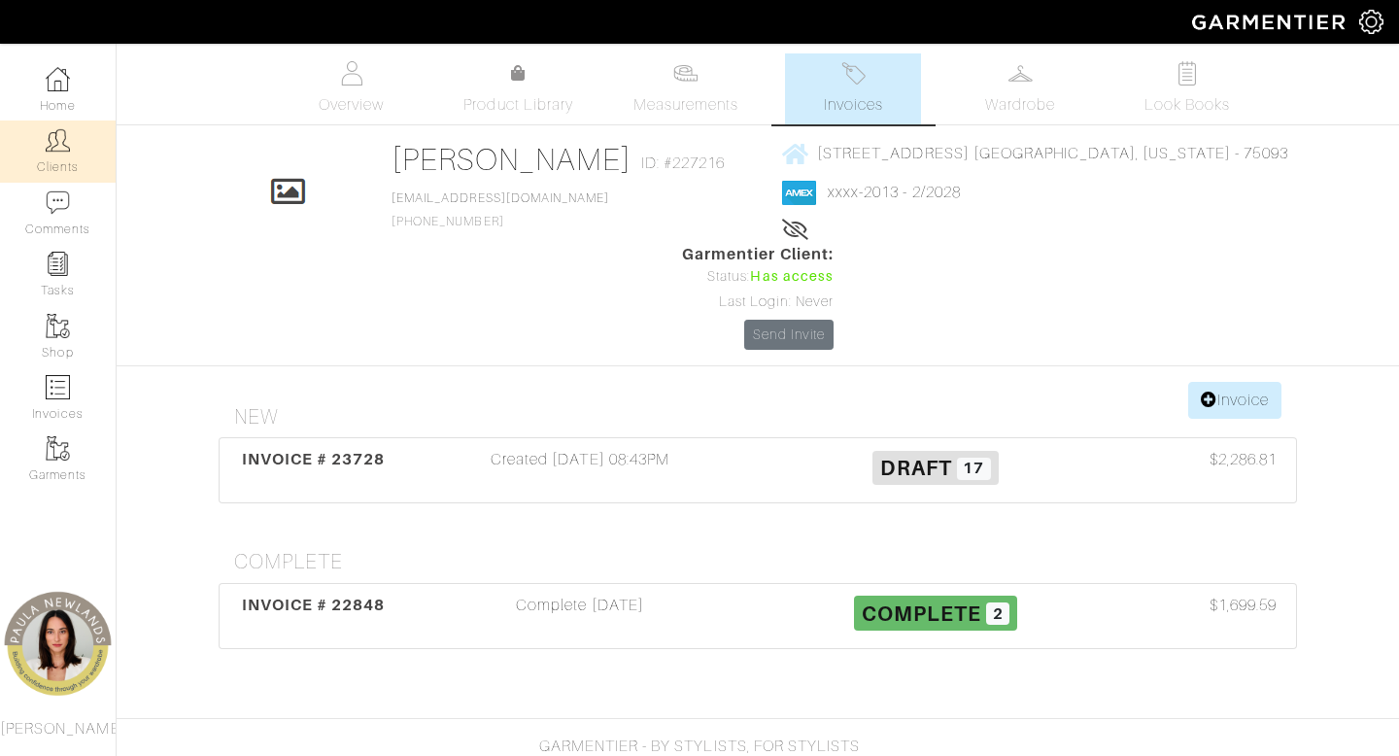
click at [66, 148] on img at bounding box center [58, 140] width 24 height 24
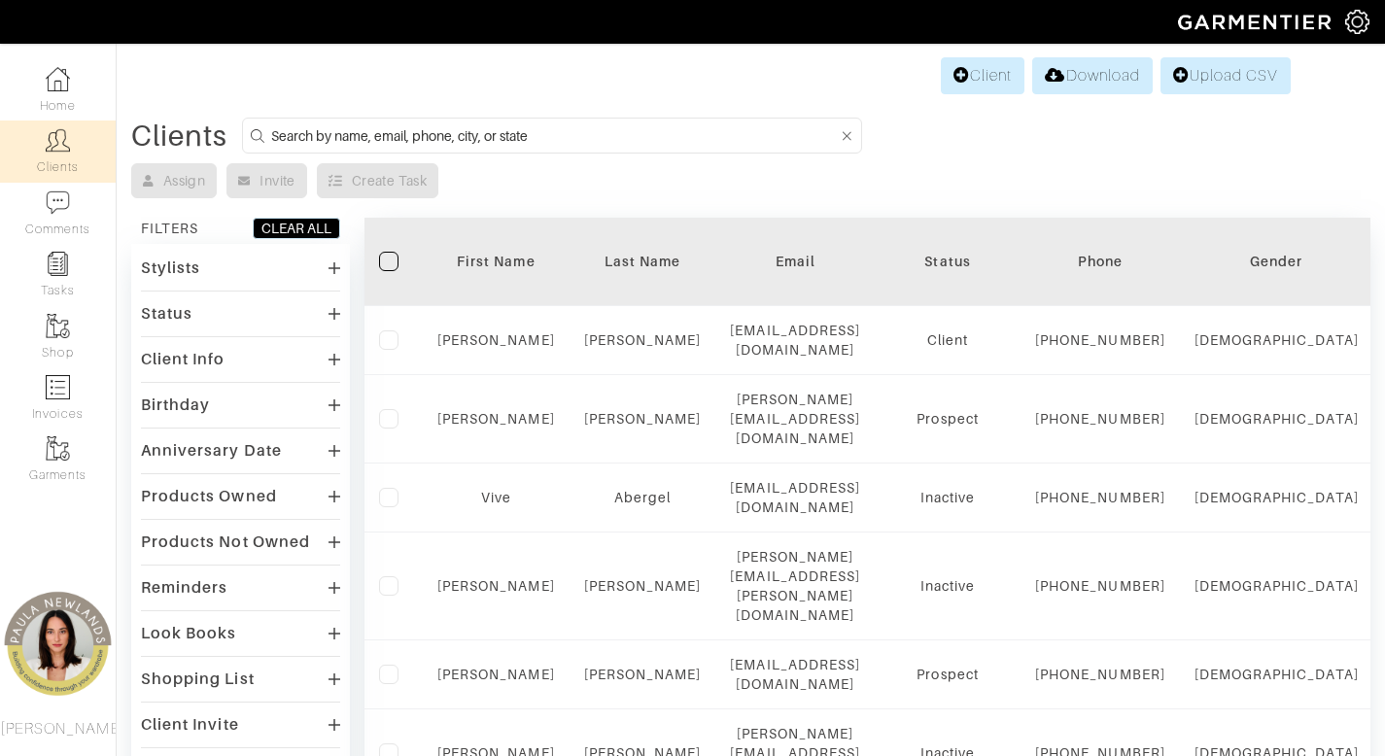
click at [480, 139] on input at bounding box center [554, 135] width 566 height 24
type input "barbara"
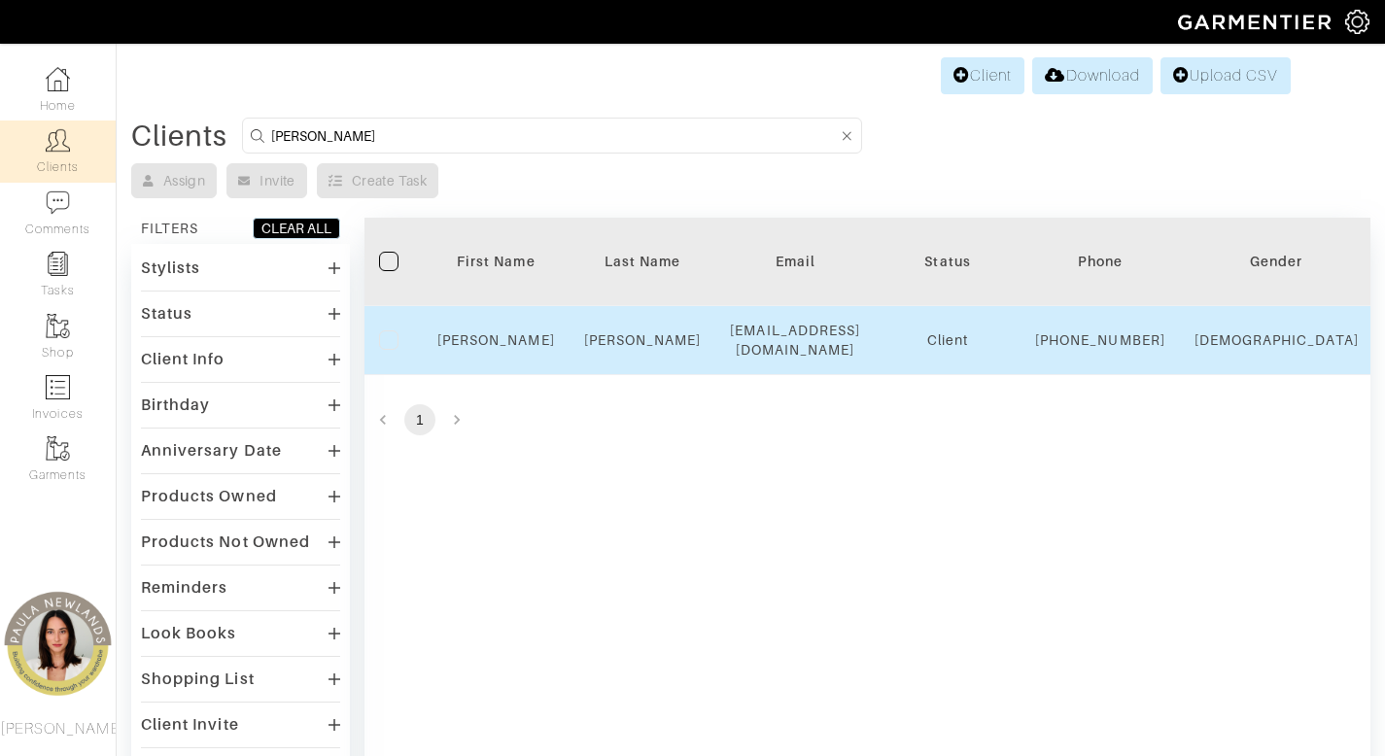
click at [513, 360] on td "Barbara" at bounding box center [496, 340] width 147 height 69
click at [507, 348] on link "Barbara" at bounding box center [496, 340] width 118 height 16
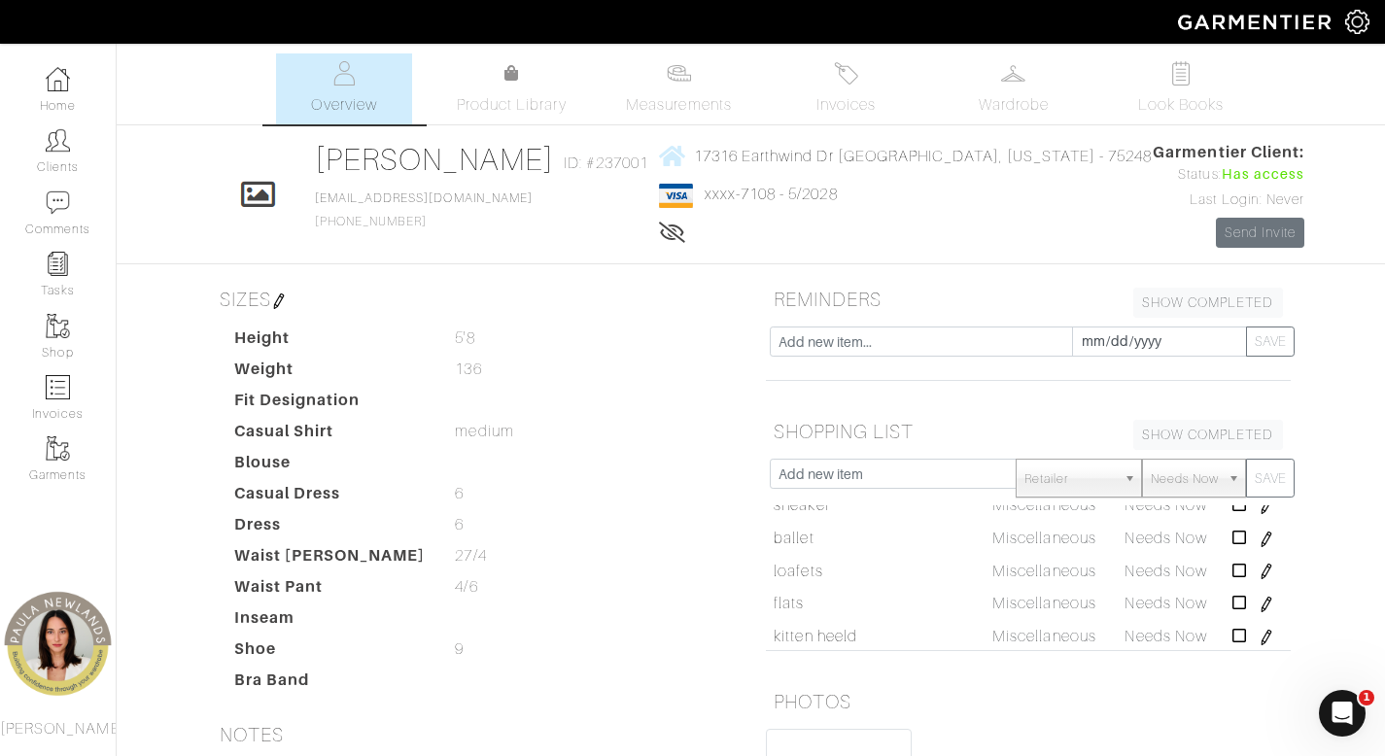
scroll to position [327, 0]
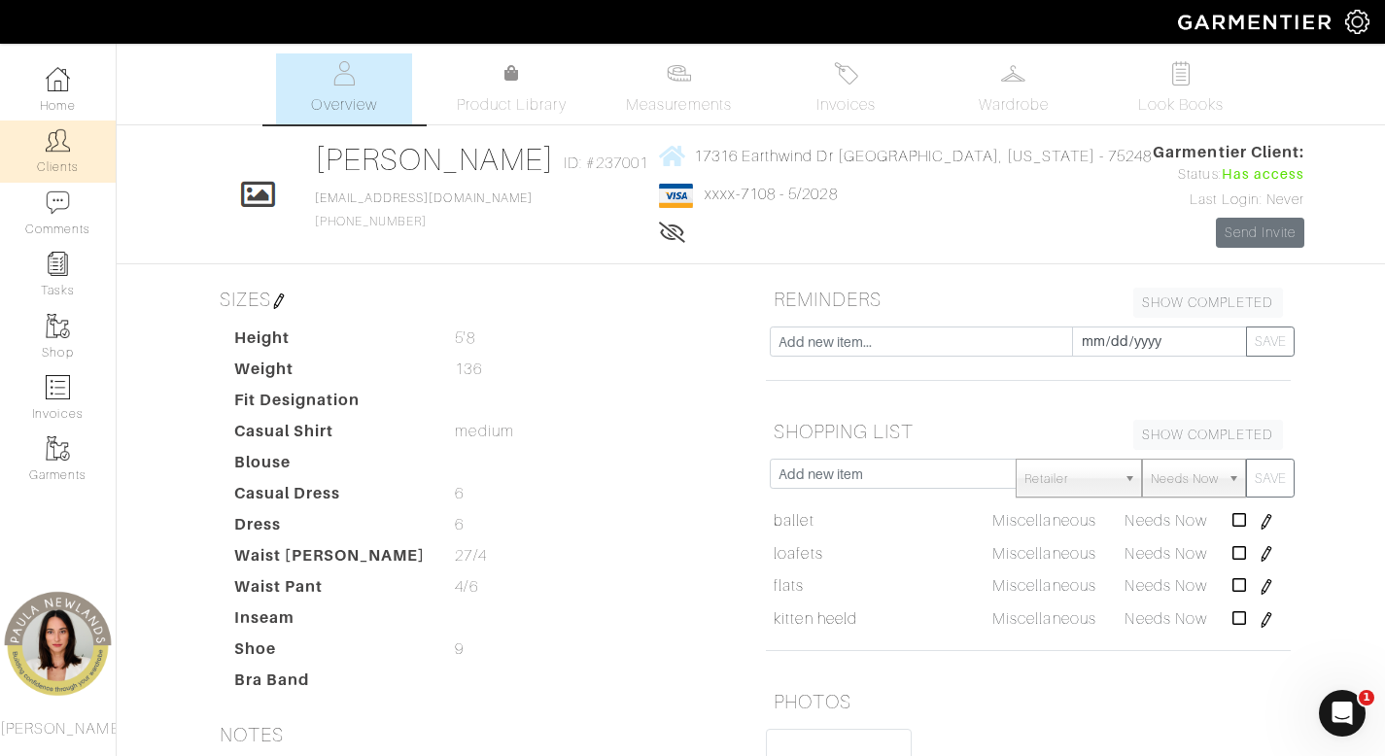
click at [71, 156] on link "Clients" at bounding box center [58, 150] width 116 height 61
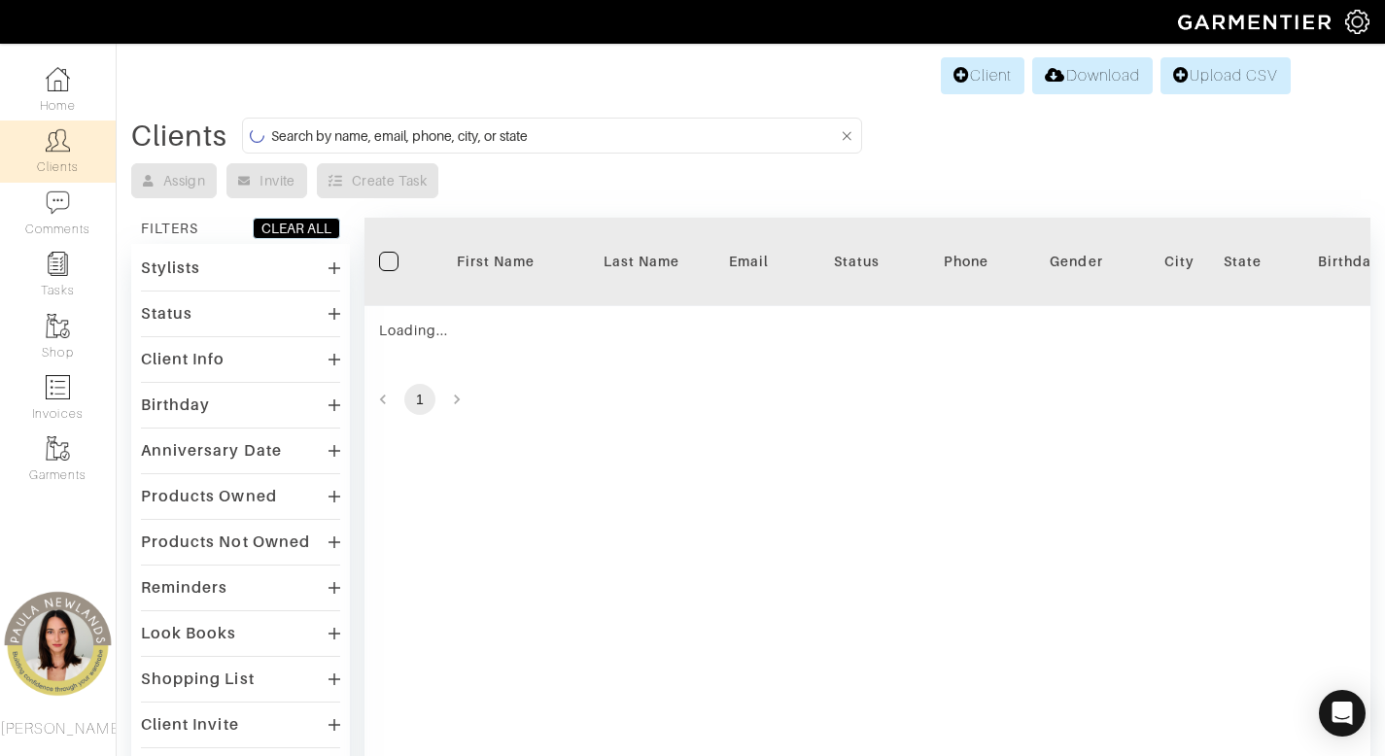
click at [293, 133] on input at bounding box center [554, 135] width 566 height 24
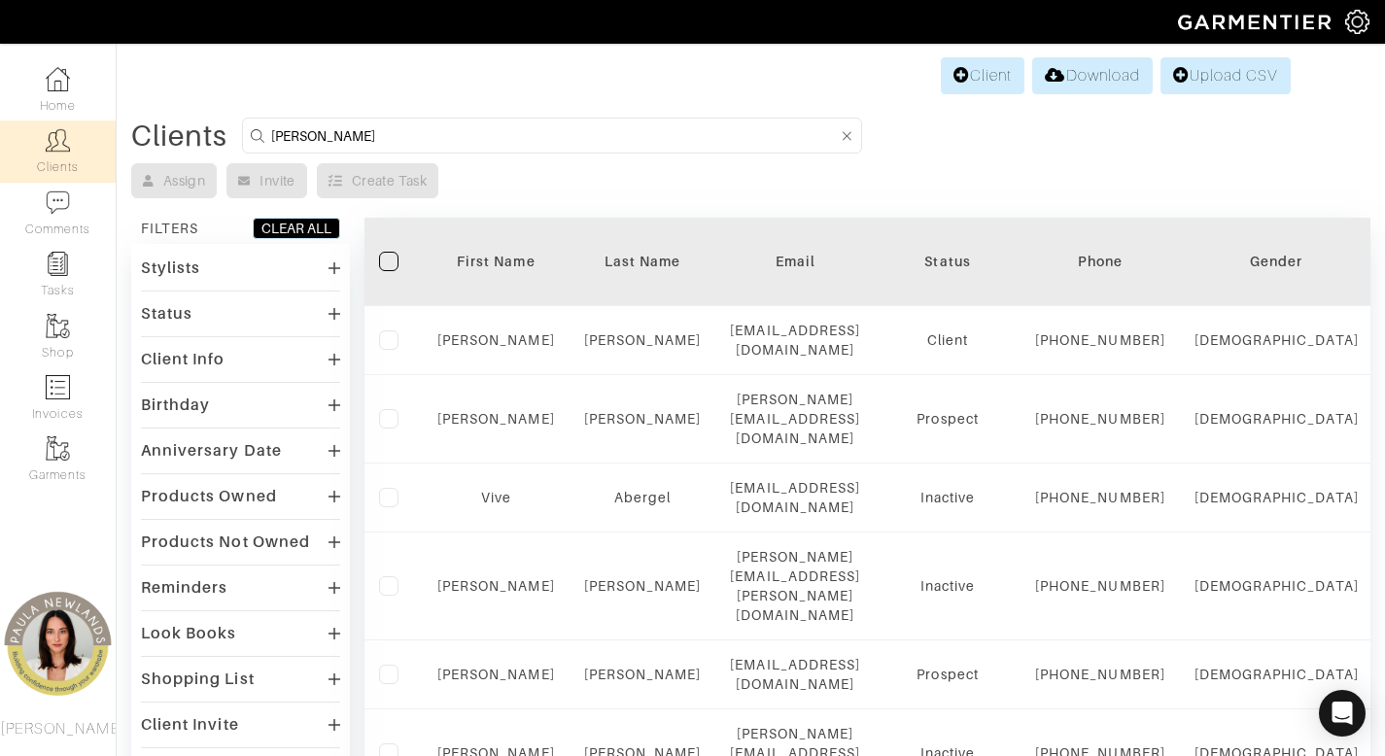
type input "jackie"
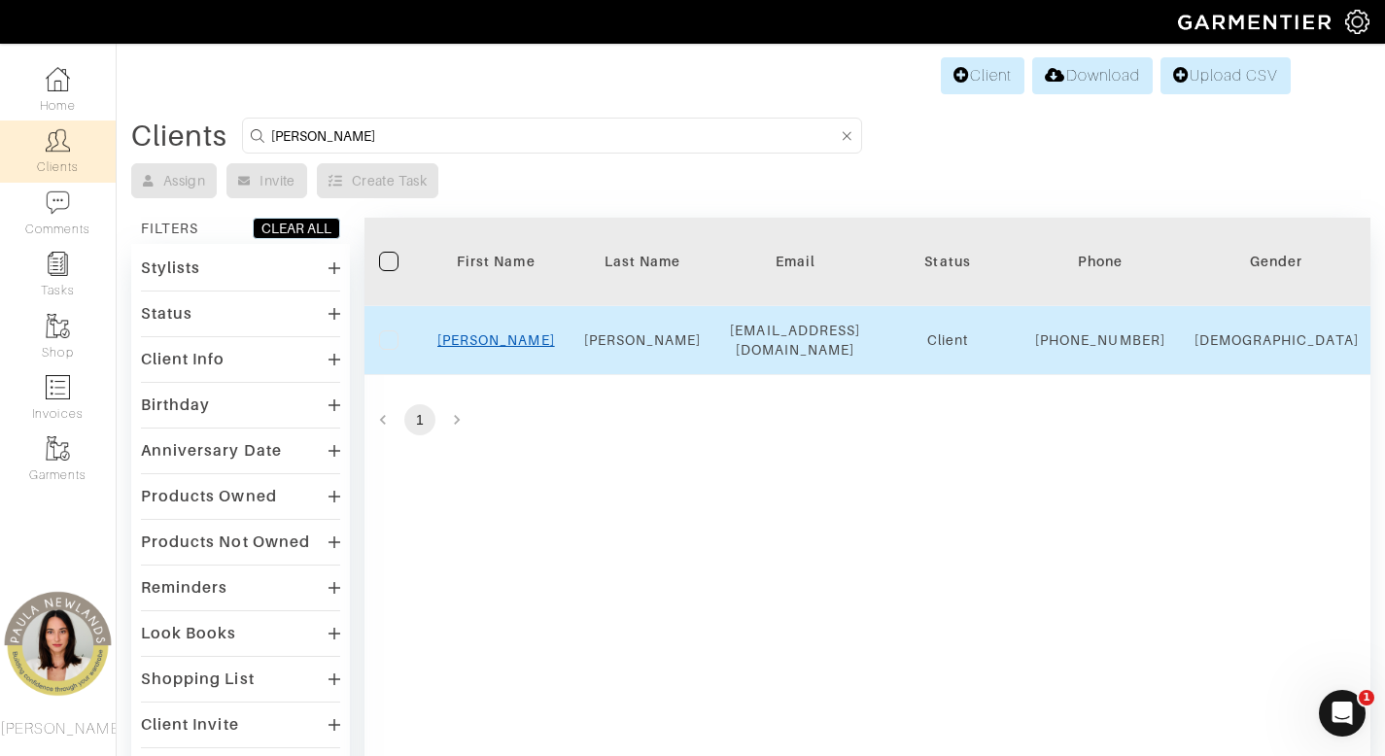
click at [500, 346] on link "Jackie" at bounding box center [496, 340] width 118 height 16
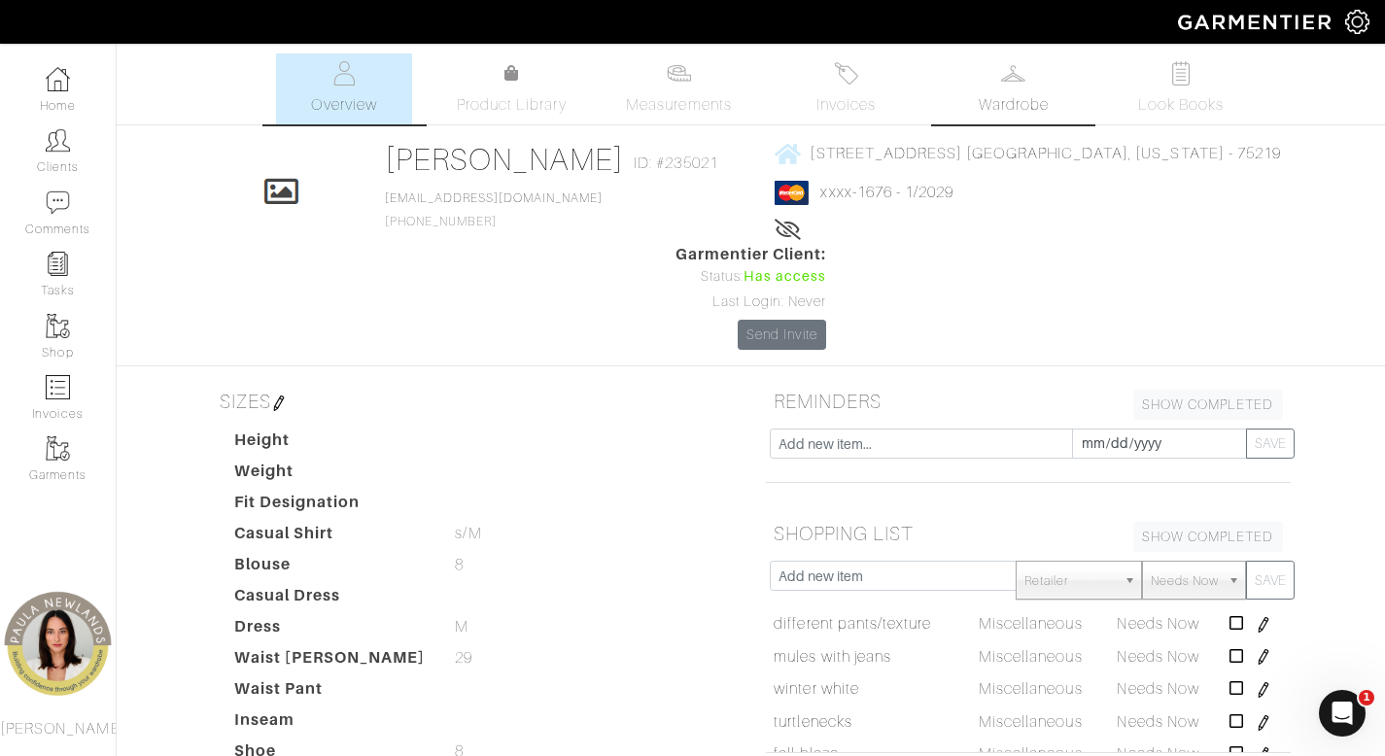
click at [1012, 101] on span "Wardrobe" at bounding box center [1013, 104] width 70 height 23
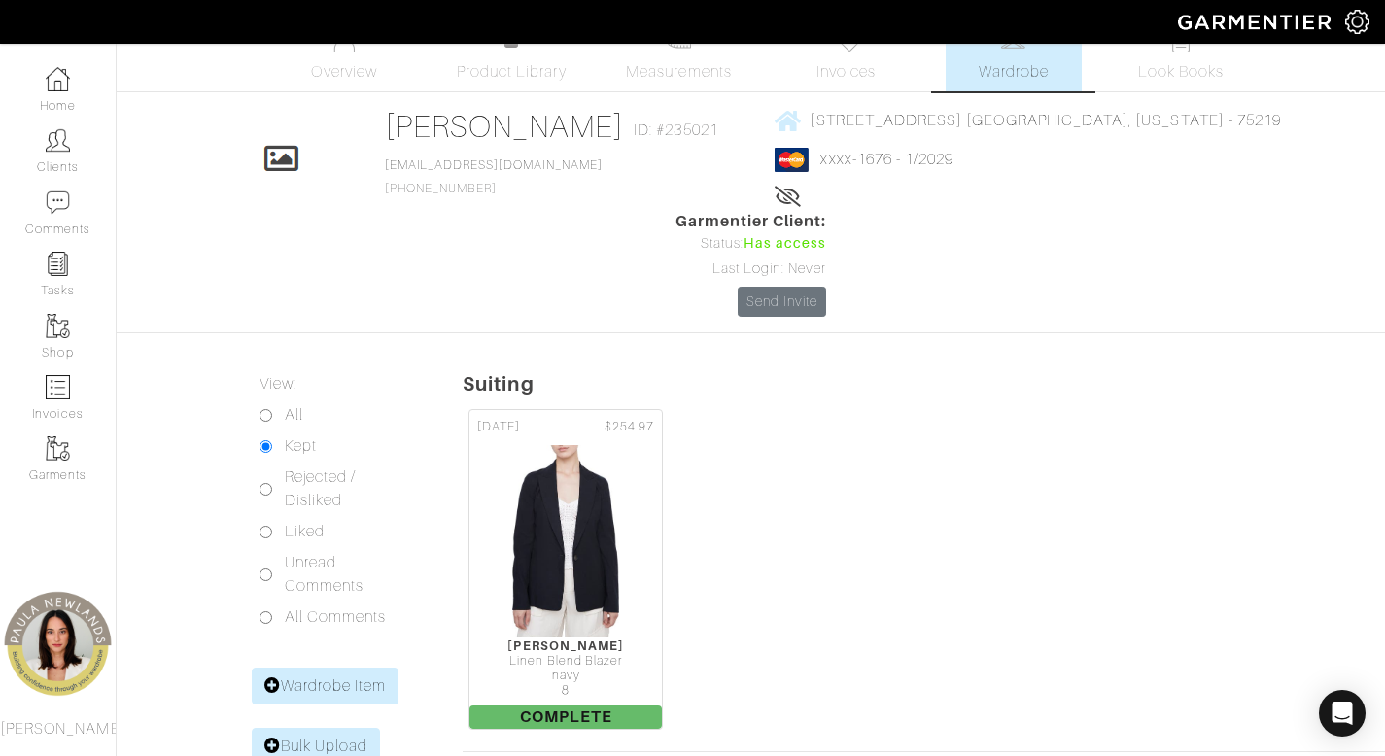
scroll to position [26, 0]
